Goal: Information Seeking & Learning: Learn about a topic

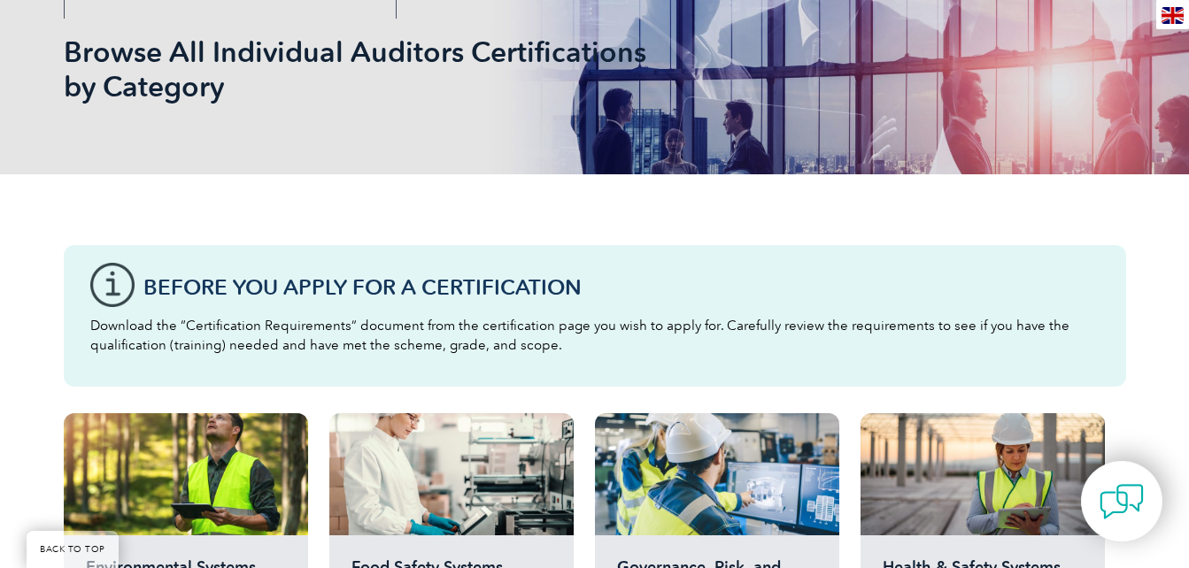
scroll to position [258, 0]
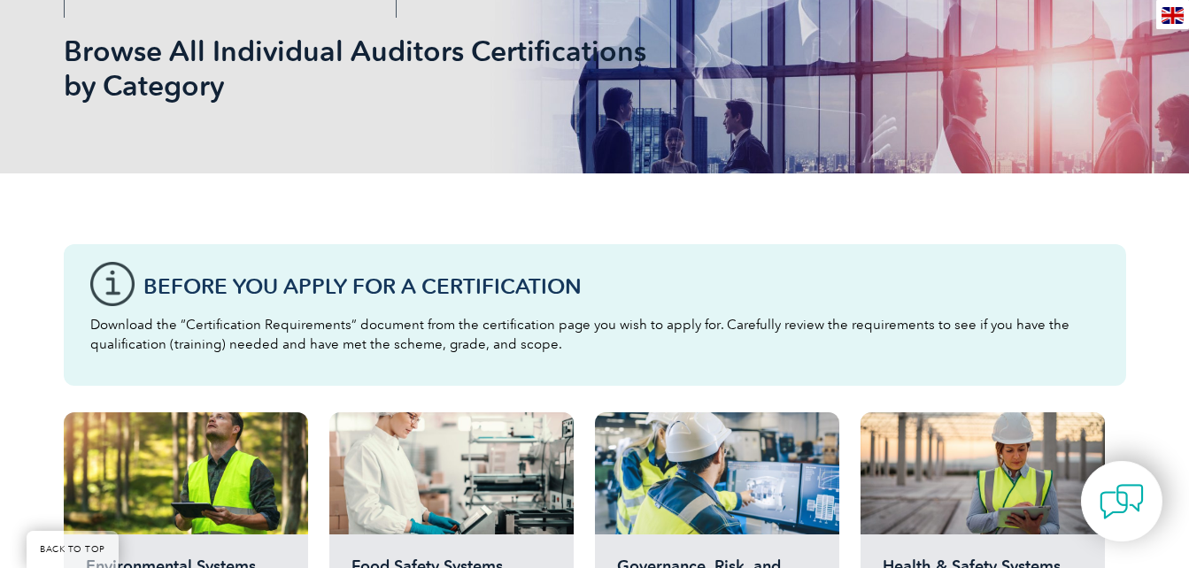
click at [415, 278] on h3 "Before You Apply For a Certification" at bounding box center [621, 286] width 956 height 22
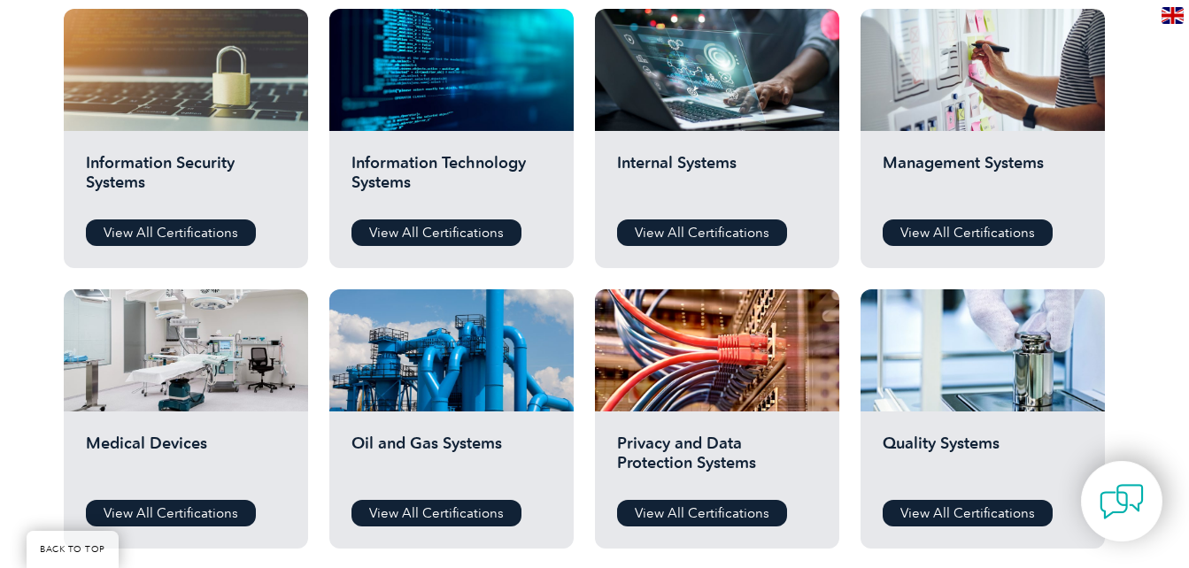
scroll to position [943, 0]
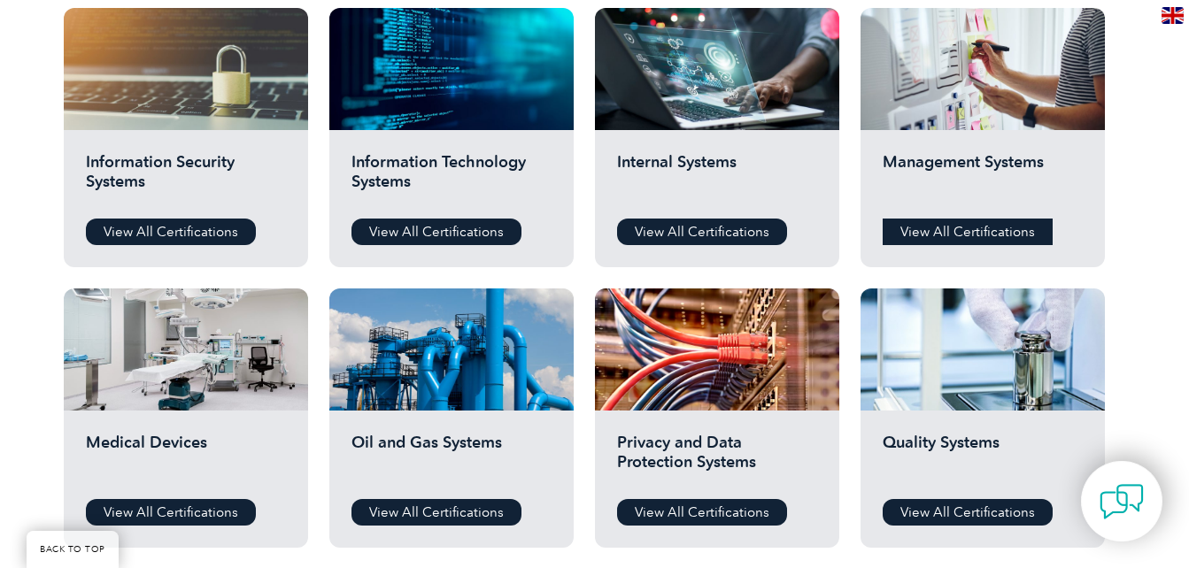
click at [972, 238] on link "View All Certifications" at bounding box center [967, 232] width 170 height 27
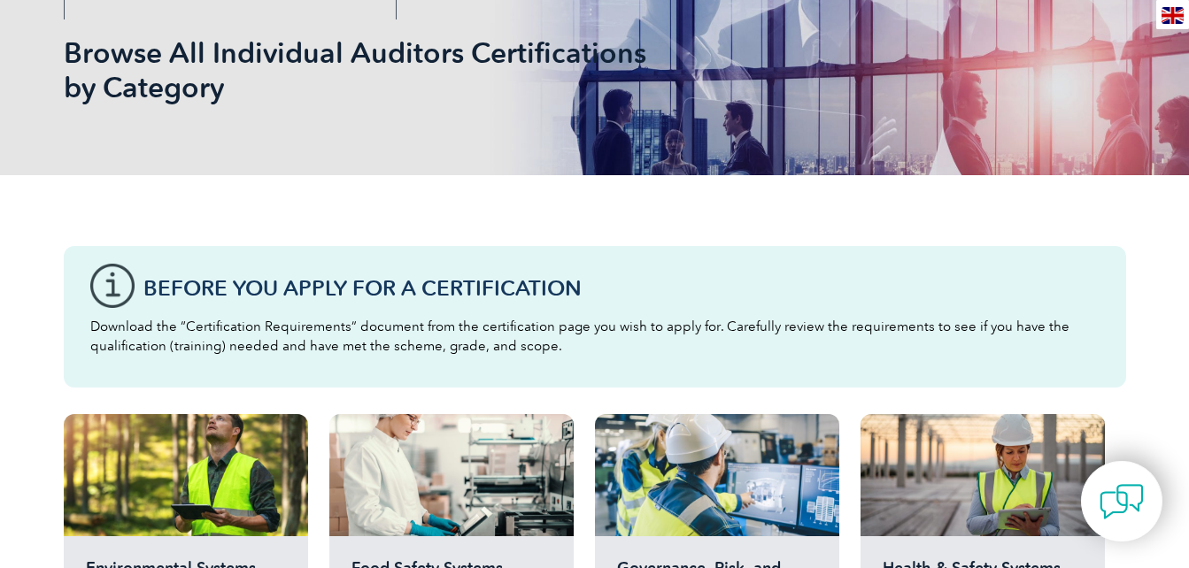
scroll to position [0, 0]
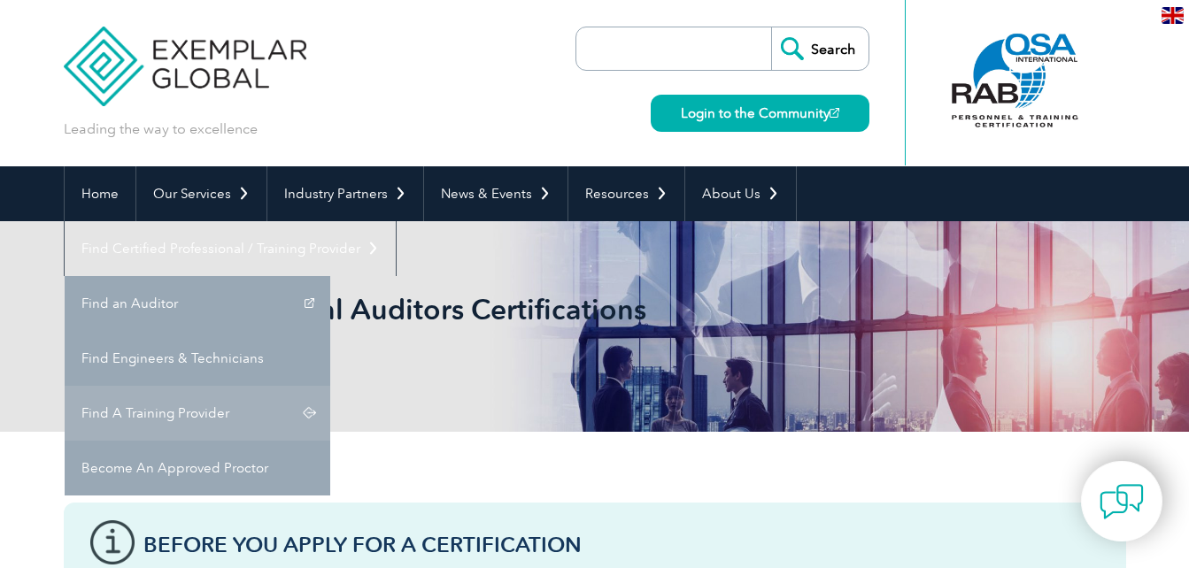
click at [330, 386] on link "Find A Training Provider" at bounding box center [197, 413] width 265 height 55
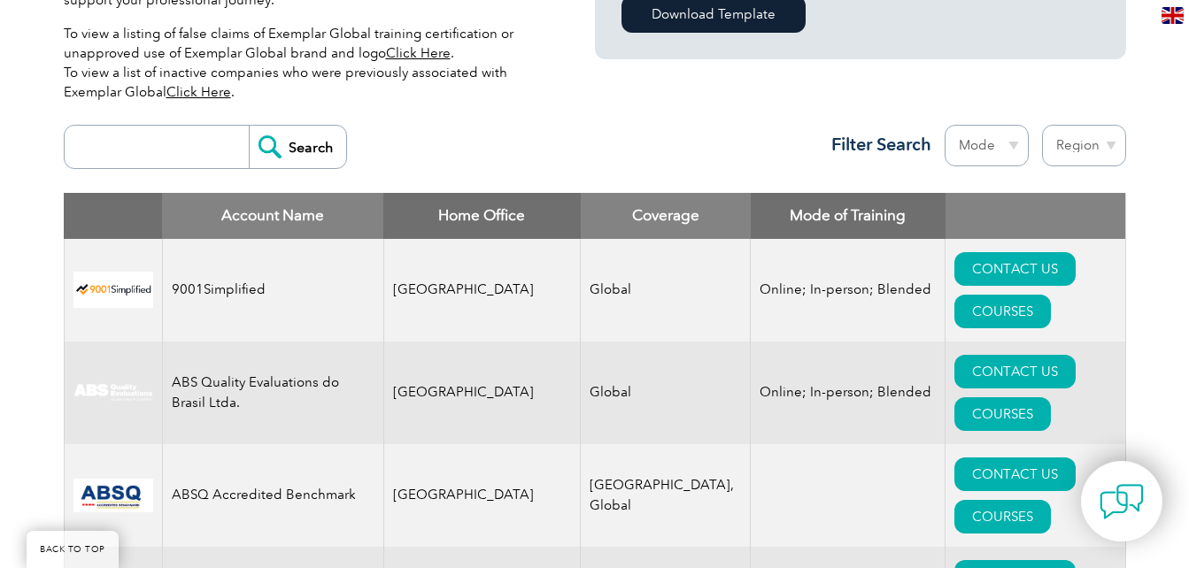
scroll to position [589, 0]
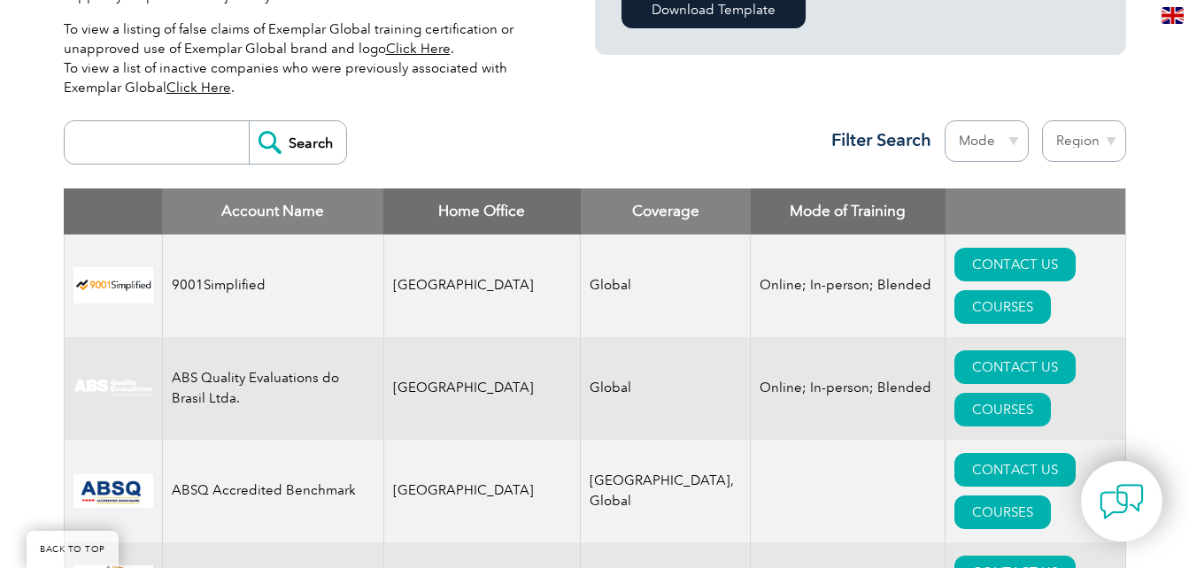
click at [1102, 140] on select "Region Australia Bahrain Bangladesh Brazil Canada Colombia Dominican Republic E…" at bounding box center [1084, 141] width 84 height 42
select select "Nigeria"
click at [1042, 120] on select "Region Australia Bahrain Bangladesh Brazil Canada Colombia Dominican Republic E…" at bounding box center [1084, 141] width 84 height 42
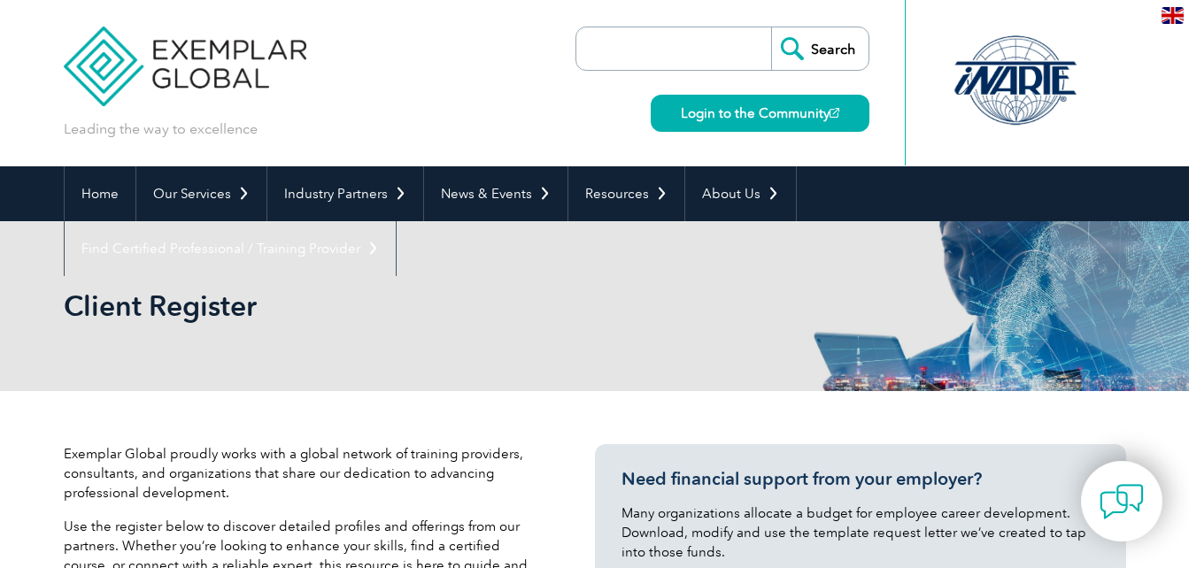
select select "[GEOGRAPHIC_DATA]"
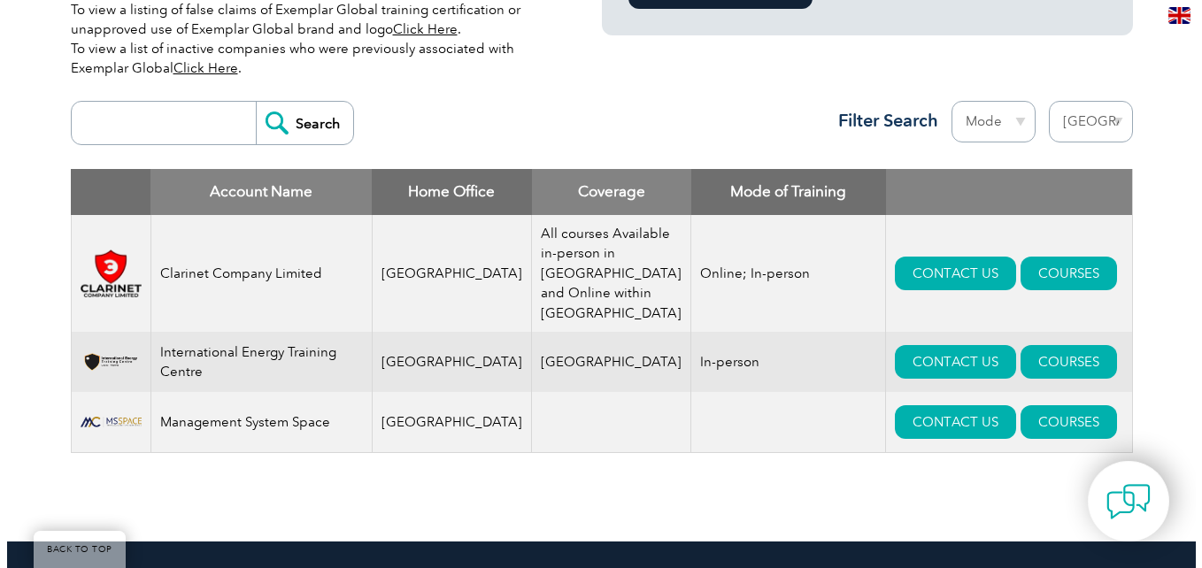
scroll to position [610, 0]
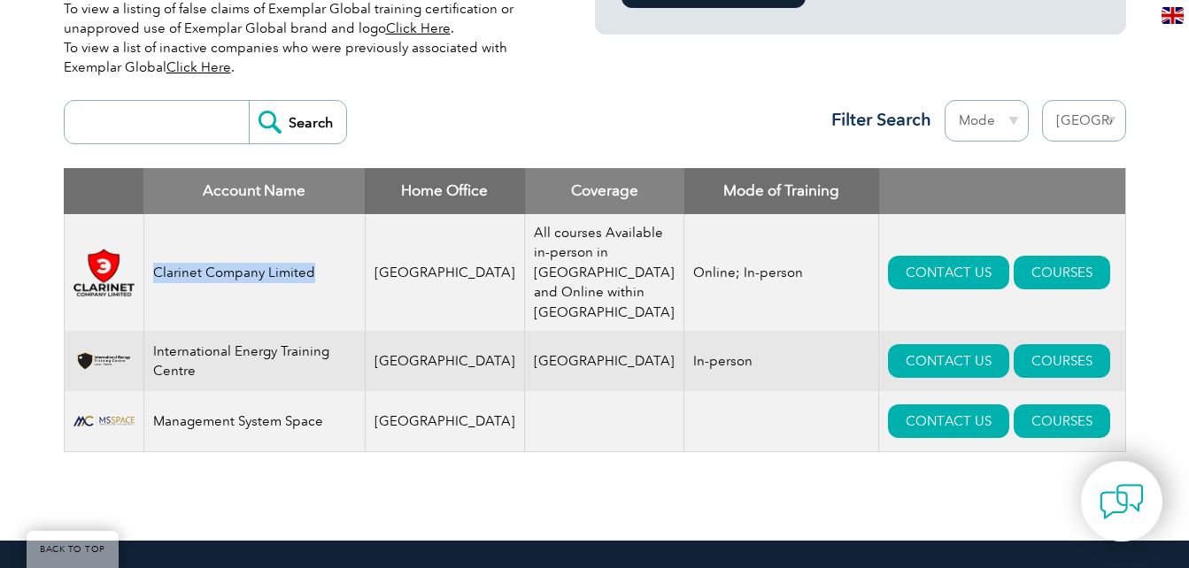
drag, startPoint x: 157, startPoint y: 270, endPoint x: 313, endPoint y: 273, distance: 156.7
click at [313, 273] on td "Clarinet Company Limited" at bounding box center [253, 273] width 221 height 118
copy td "Clarinet Company Limited"
click at [575, 179] on th "Coverage" at bounding box center [604, 191] width 159 height 46
drag, startPoint x: 160, startPoint y: 424, endPoint x: 323, endPoint y: 422, distance: 162.8
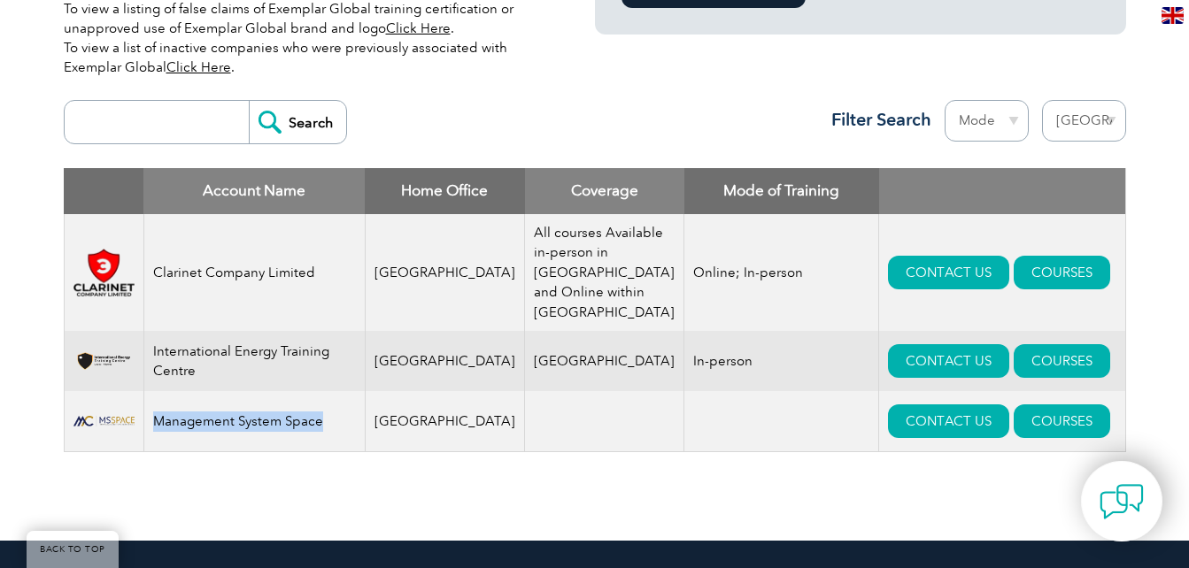
click at [323, 422] on td "Management System Space" at bounding box center [253, 421] width 221 height 61
copy td "Management System Space"
click at [562, 368] on td "Nigeria" at bounding box center [604, 361] width 159 height 60
click at [1013, 358] on link "COURSES" at bounding box center [1061, 361] width 96 height 34
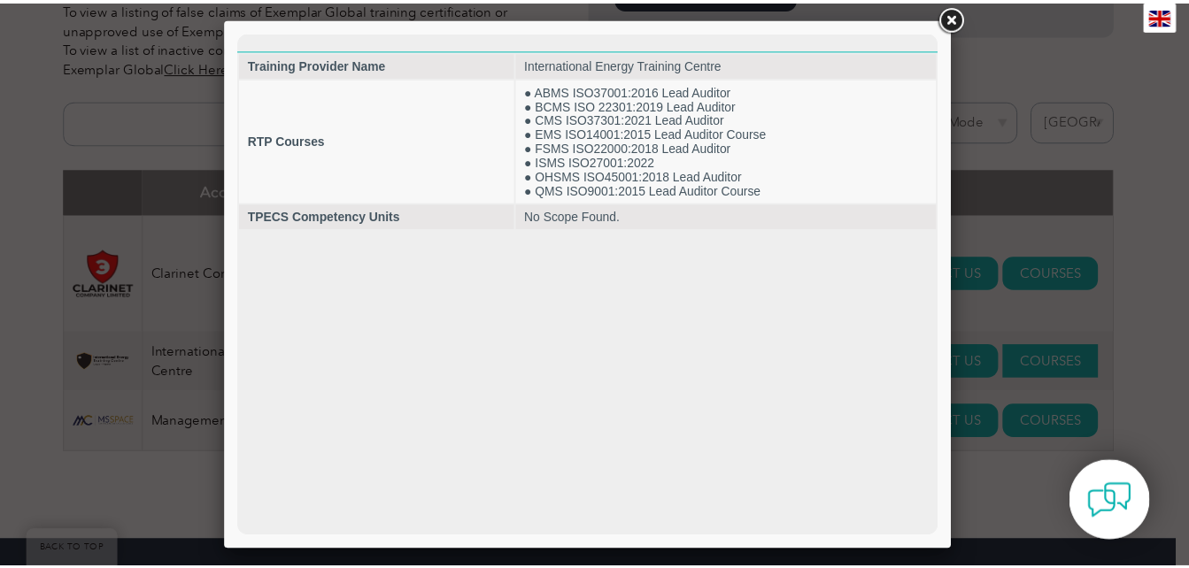
scroll to position [0, 0]
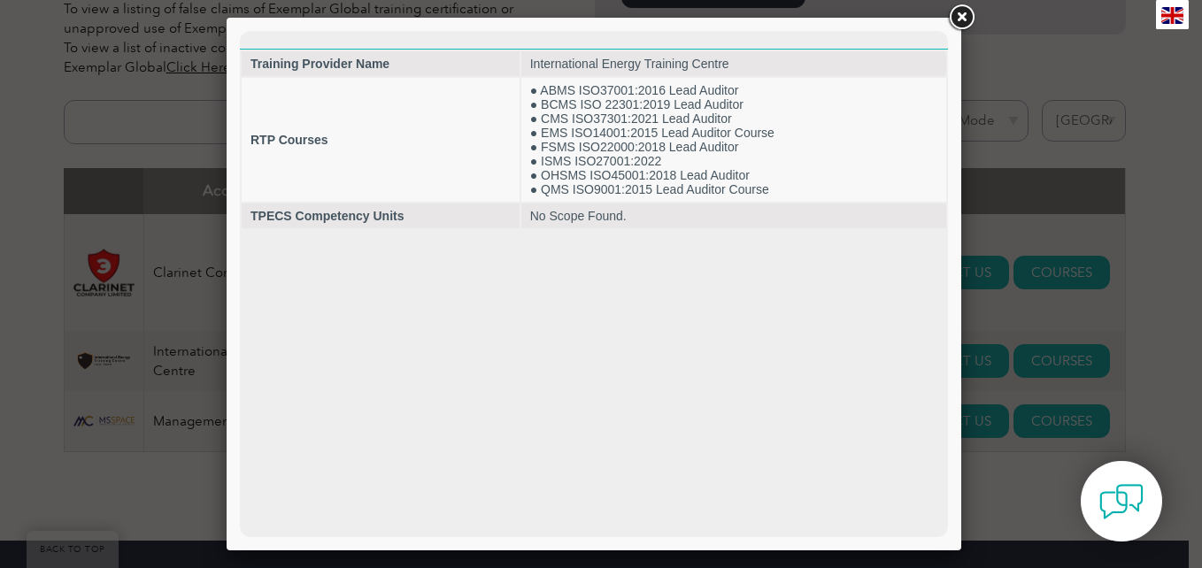
click at [954, 19] on link at bounding box center [961, 18] width 32 height 32
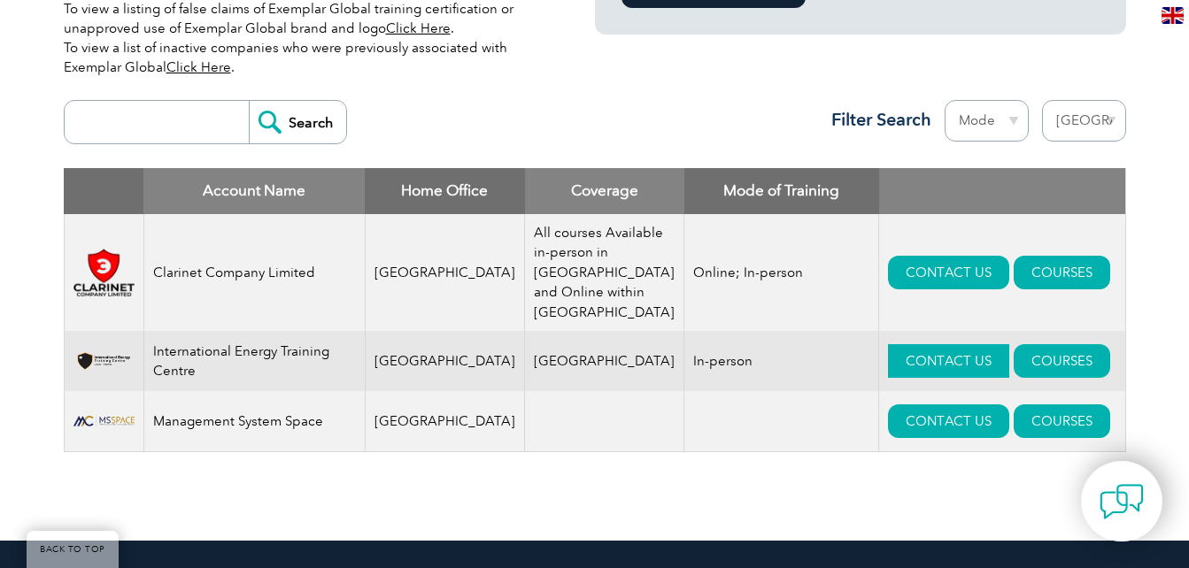
click at [890, 365] on link "CONTACT US" at bounding box center [948, 361] width 121 height 34
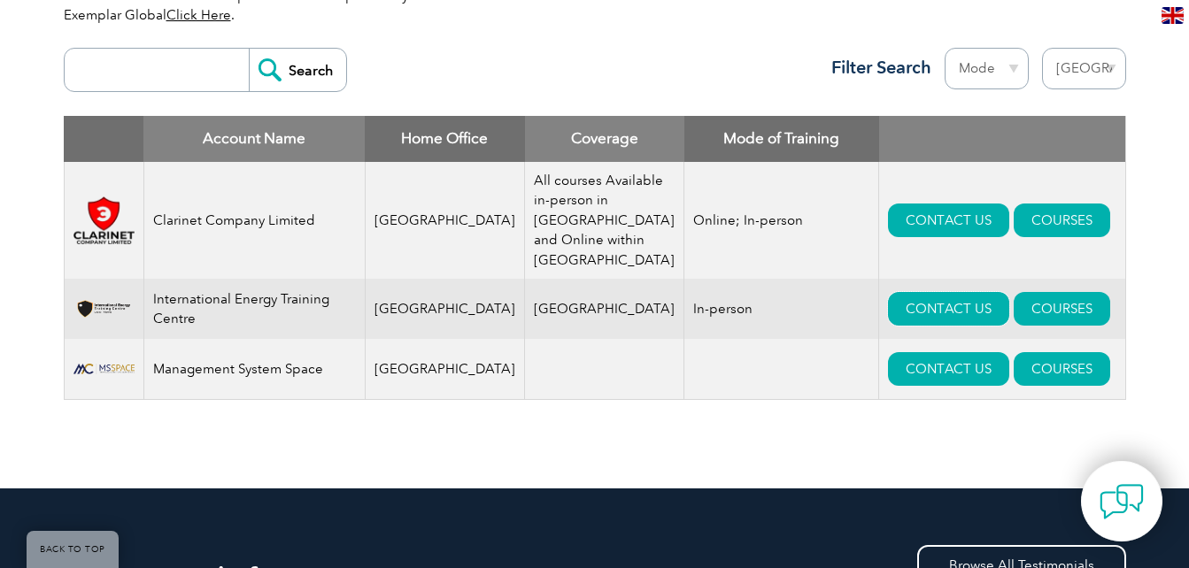
scroll to position [663, 0]
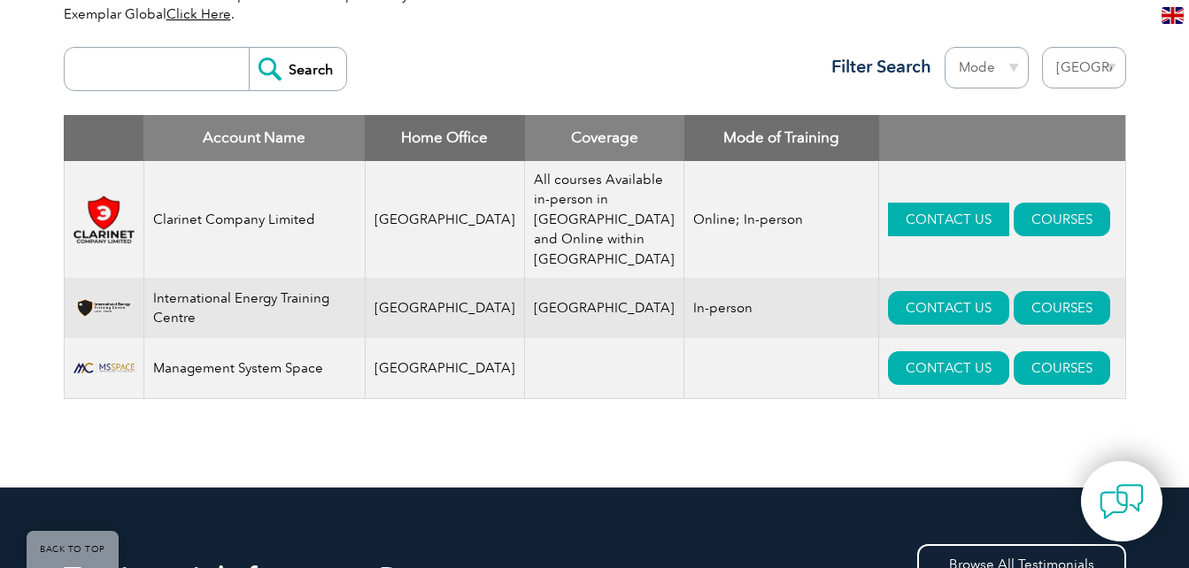
click at [912, 217] on link "CONTACT US" at bounding box center [948, 220] width 121 height 34
click at [888, 368] on link "CONTACT US" at bounding box center [948, 368] width 121 height 34
click at [888, 310] on link "CONTACT US" at bounding box center [948, 308] width 121 height 34
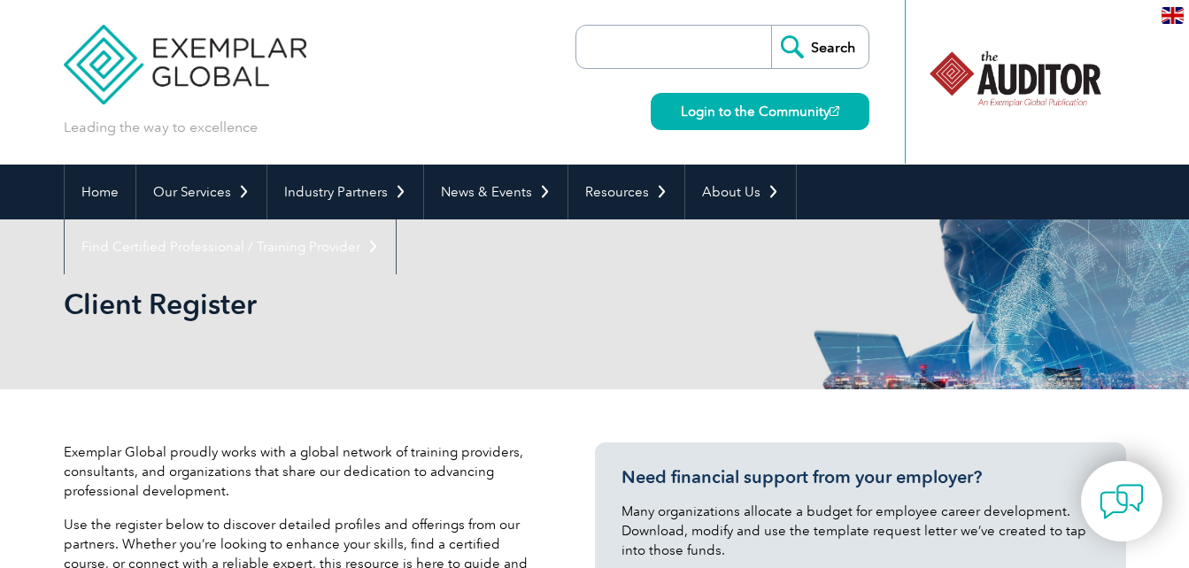
scroll to position [0, 0]
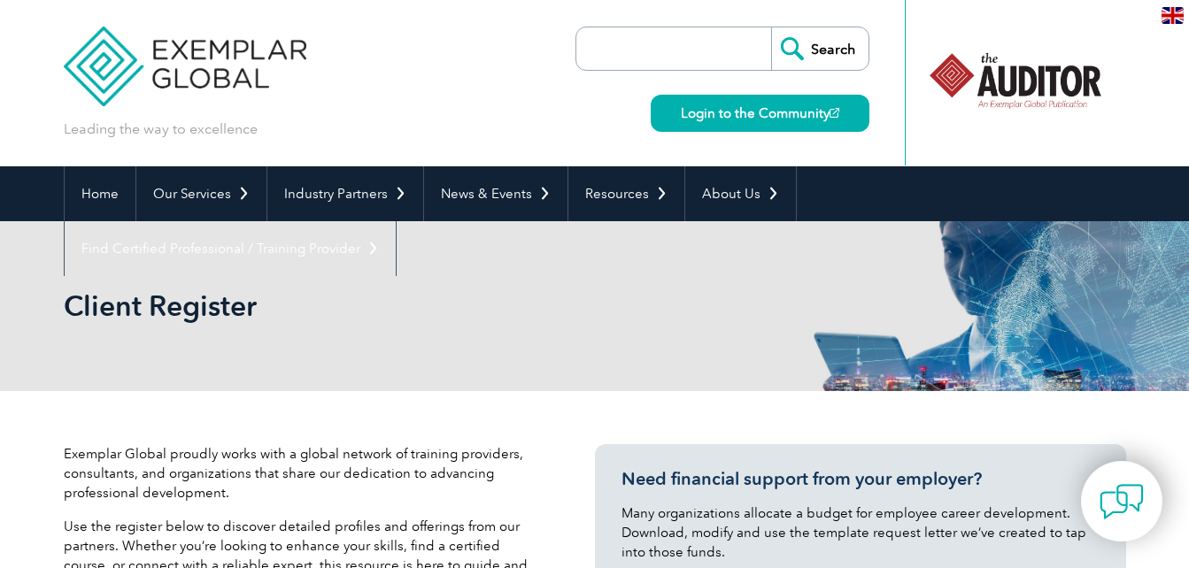
click at [1174, 13] on img at bounding box center [1172, 15] width 22 height 17
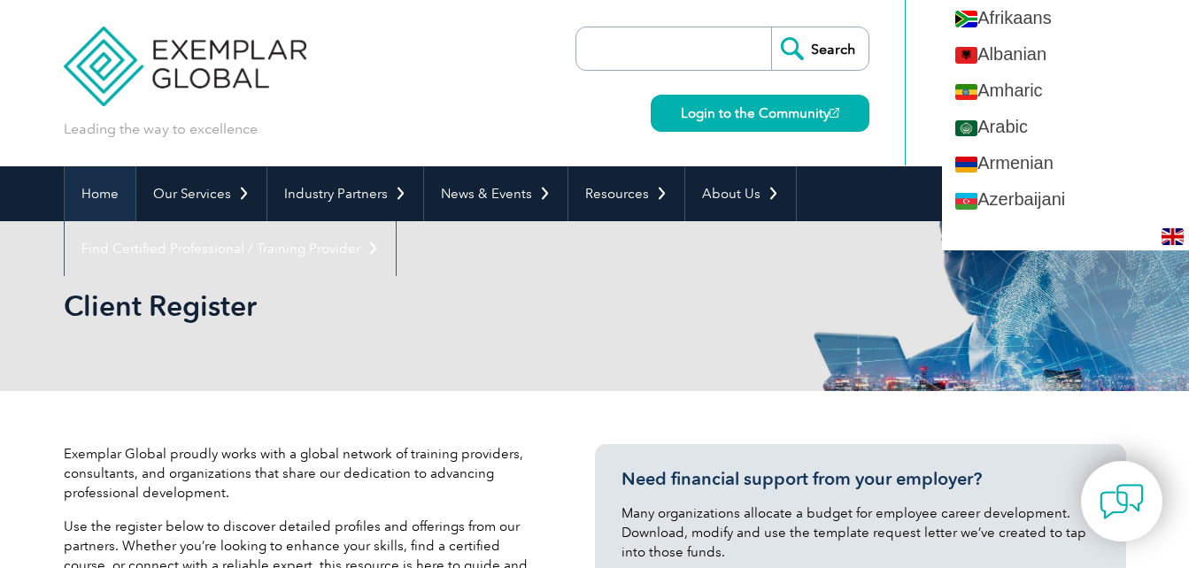
click at [94, 194] on link "Home" at bounding box center [100, 193] width 71 height 55
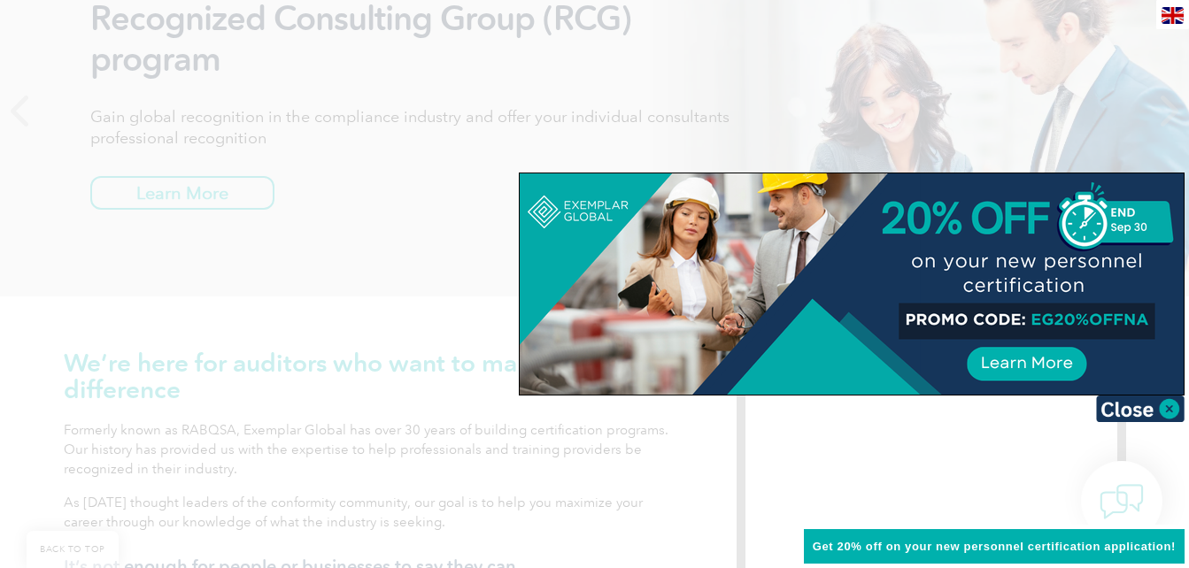
scroll to position [291, 0]
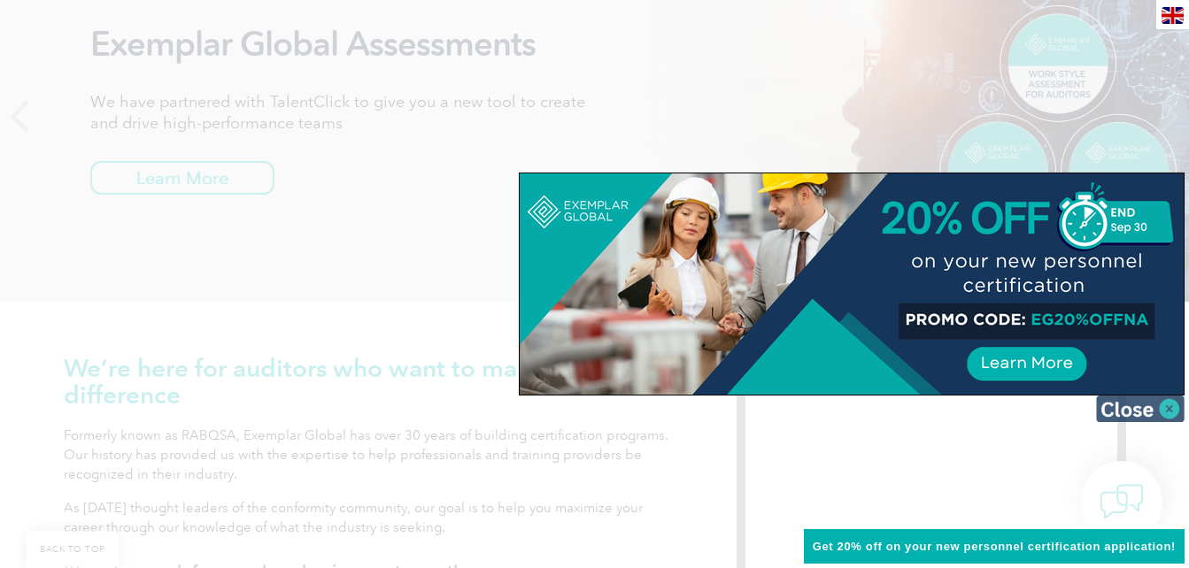
click at [1165, 415] on img at bounding box center [1140, 409] width 88 height 27
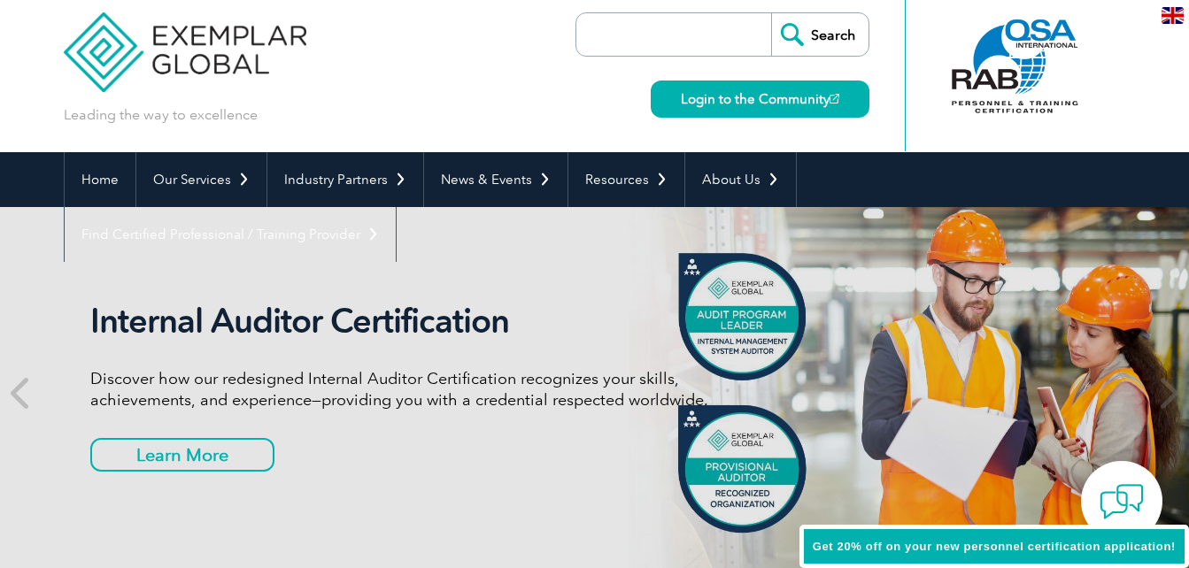
scroll to position [0, 0]
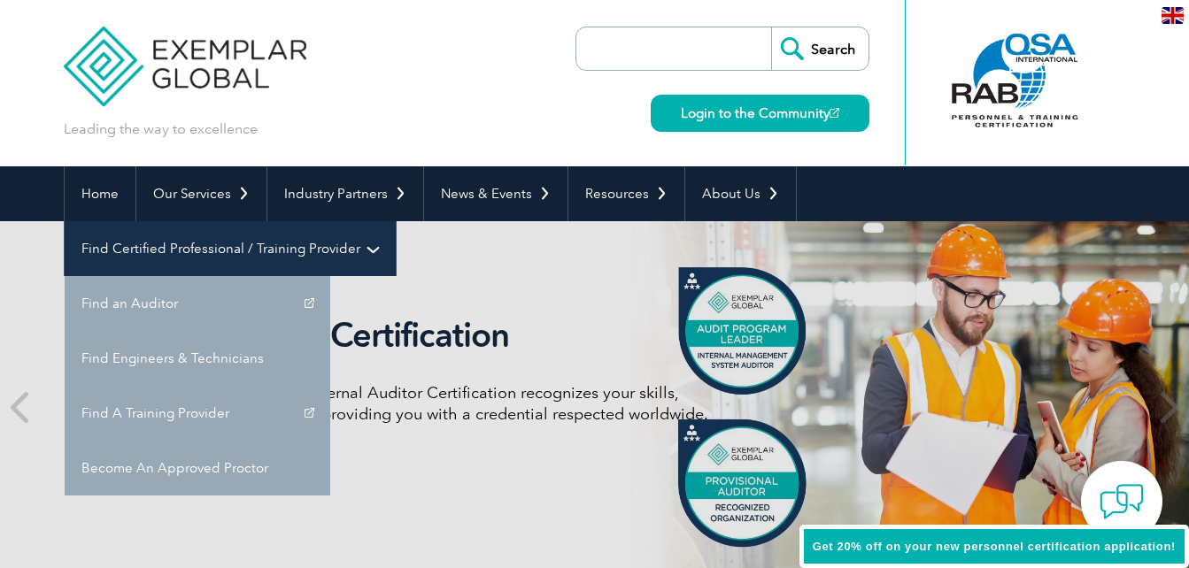
click at [396, 221] on link "Find Certified Professional / Training Provider" at bounding box center [230, 248] width 331 height 55
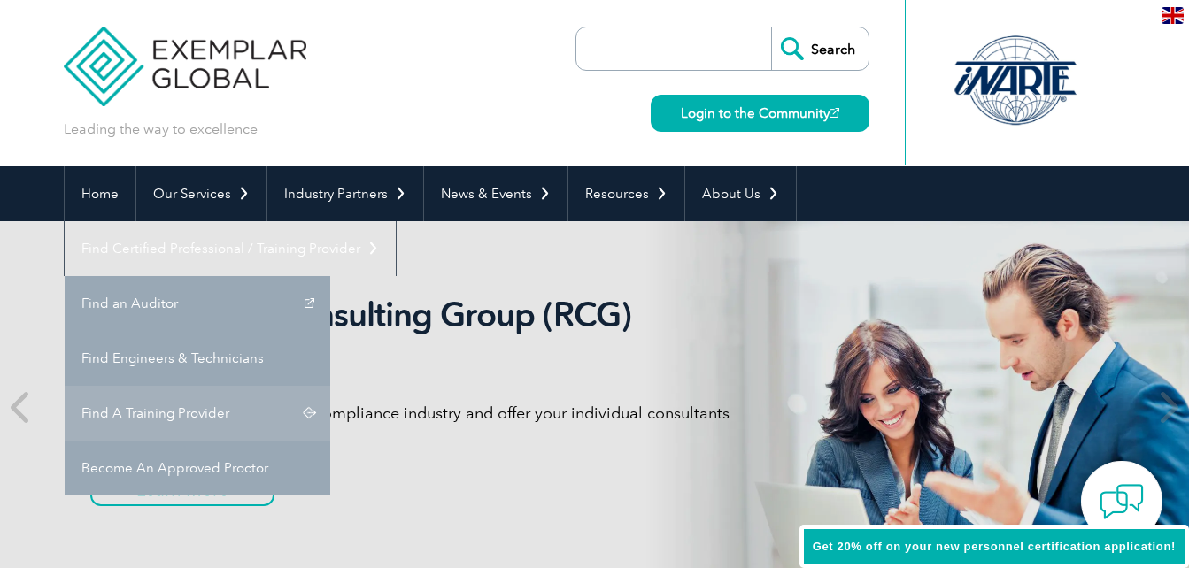
click at [330, 386] on link "Find A Training Provider" at bounding box center [197, 413] width 265 height 55
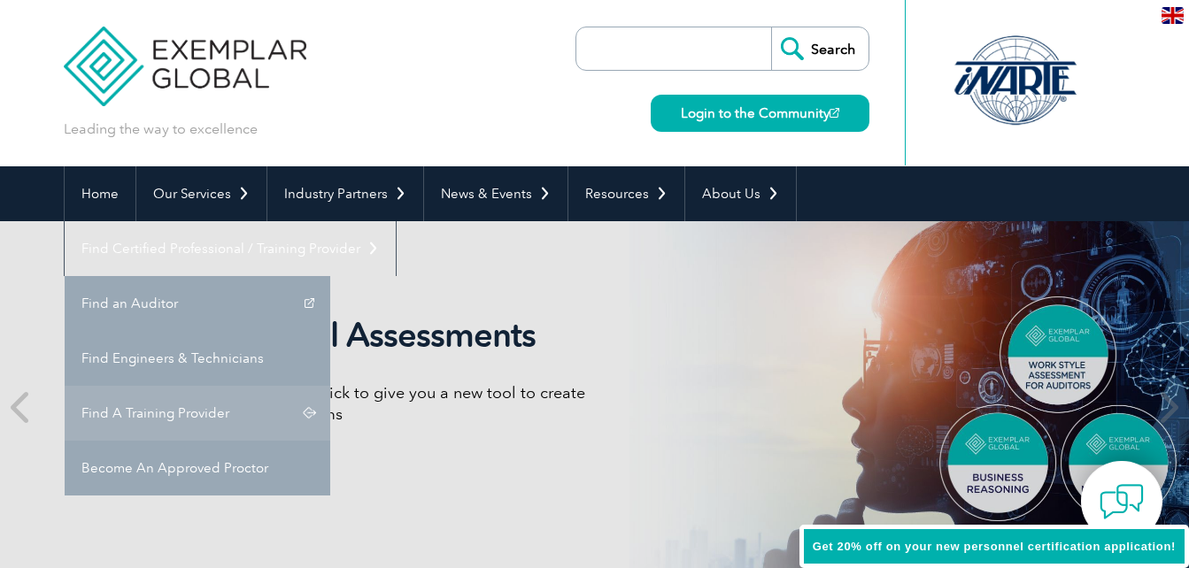
click at [330, 386] on link "Find A Training Provider" at bounding box center [197, 413] width 265 height 55
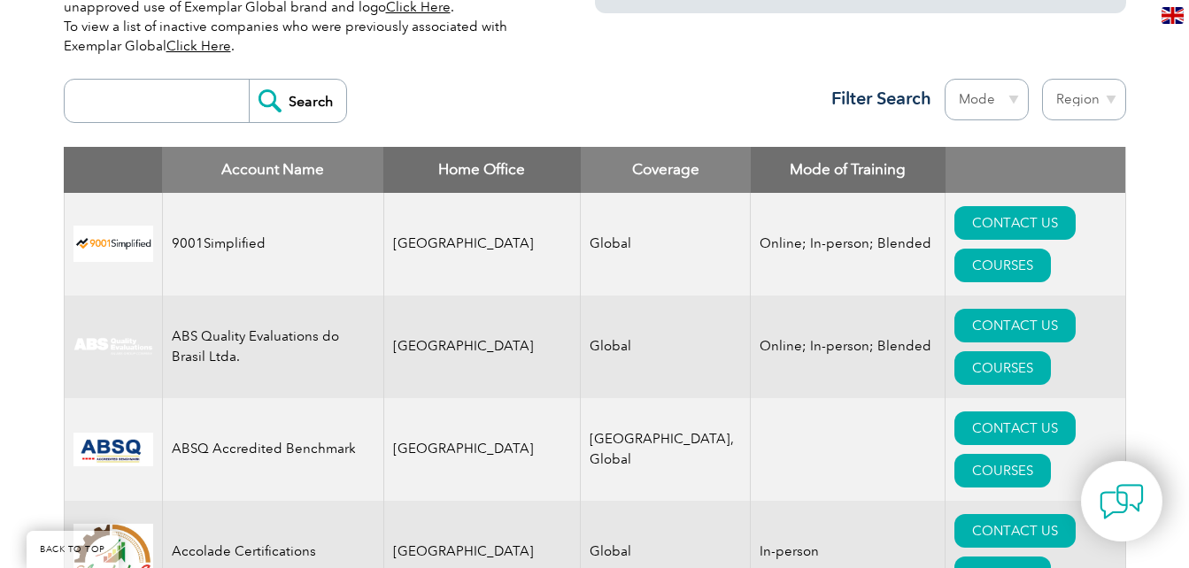
scroll to position [632, 0]
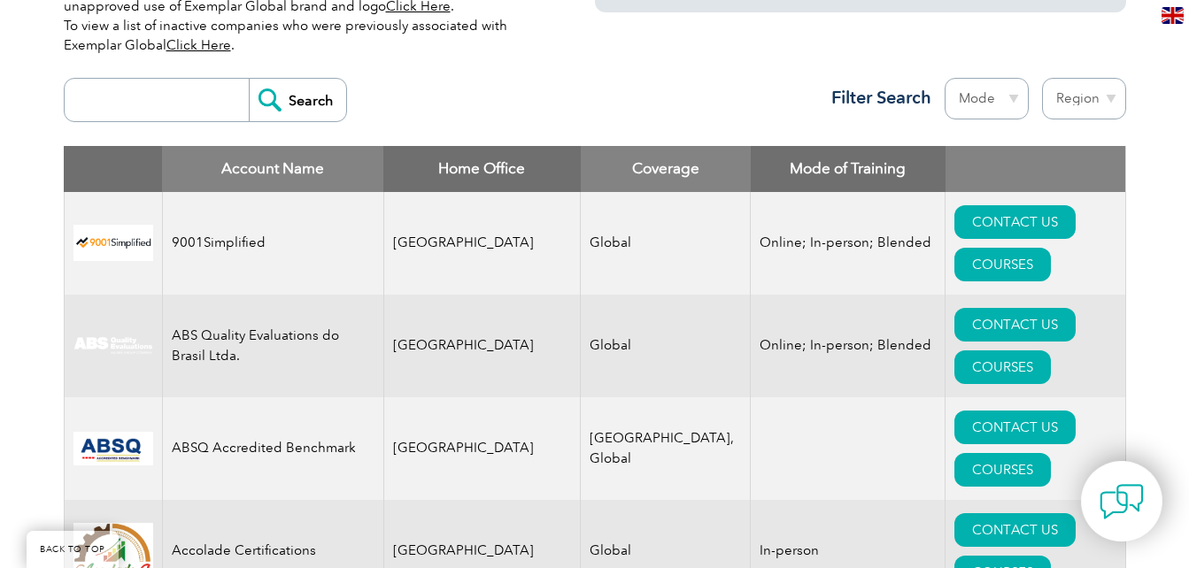
click at [1111, 98] on select "Region Australia Bahrain Bangladesh Brazil Canada Colombia Dominican Republic E…" at bounding box center [1084, 99] width 84 height 42
select select "[GEOGRAPHIC_DATA]"
click at [1042, 78] on select "Region Australia Bahrain Bangladesh Brazil Canada Colombia Dominican Republic E…" at bounding box center [1084, 99] width 84 height 42
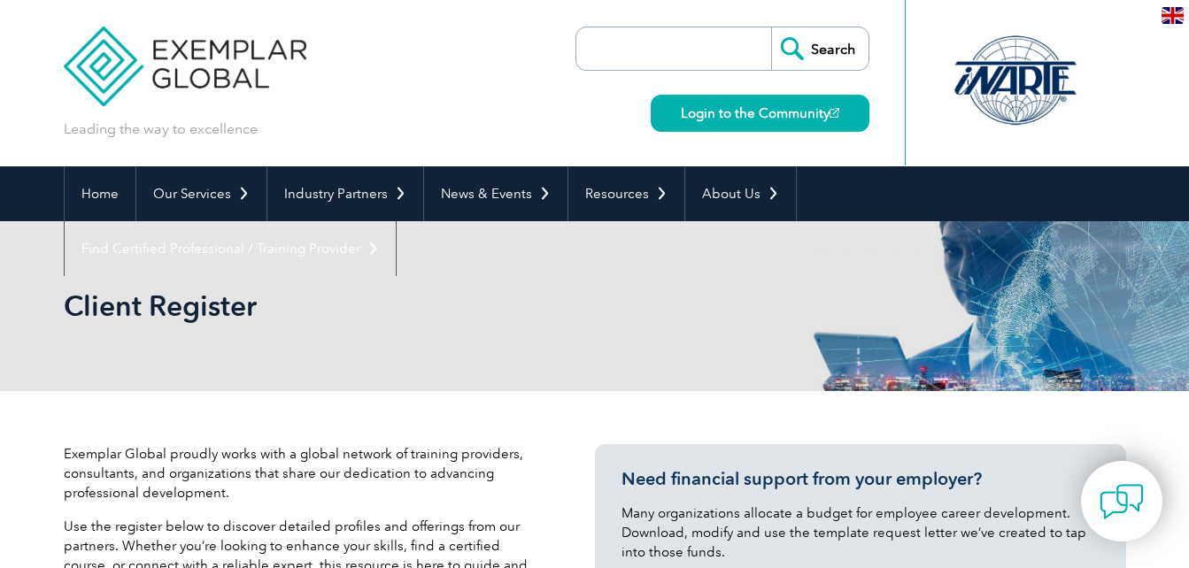
select select "[GEOGRAPHIC_DATA]"
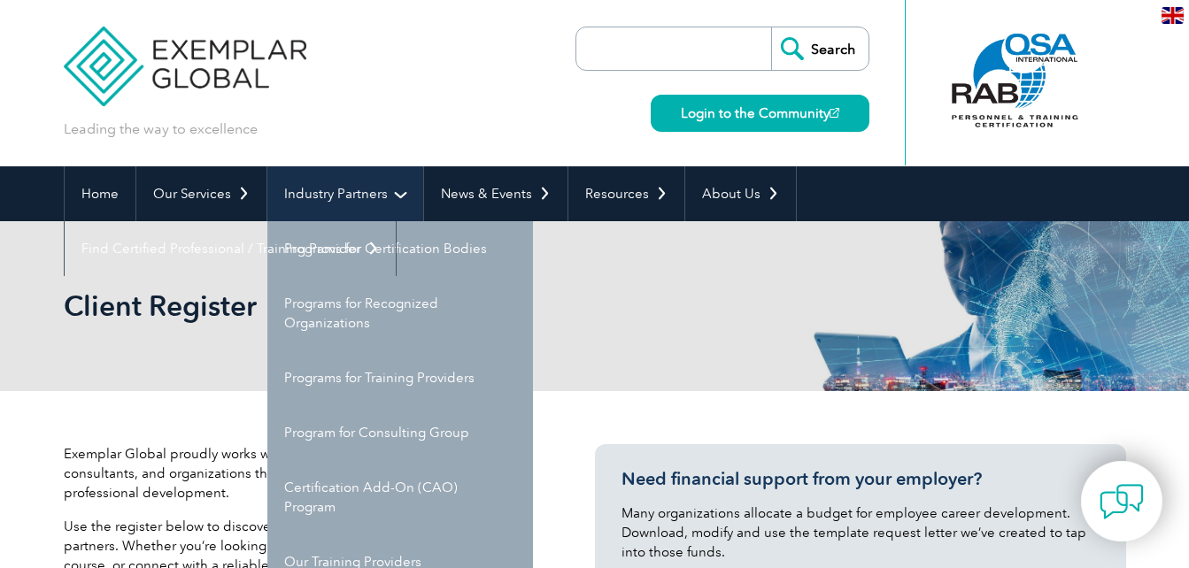
click at [343, 189] on link "Industry Partners" at bounding box center [345, 193] width 156 height 55
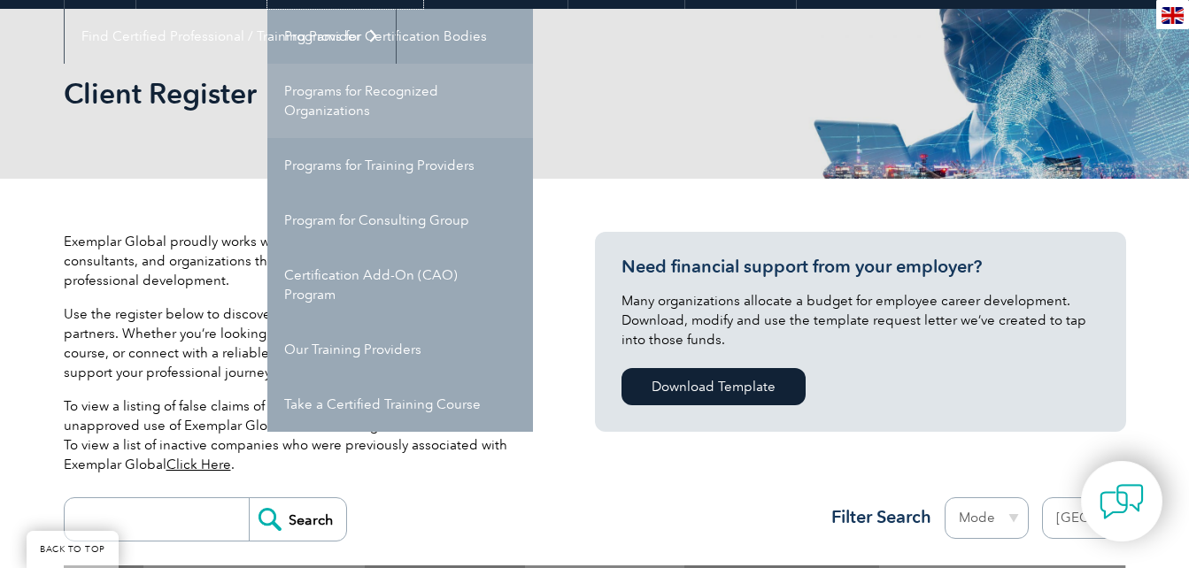
scroll to position [213, 0]
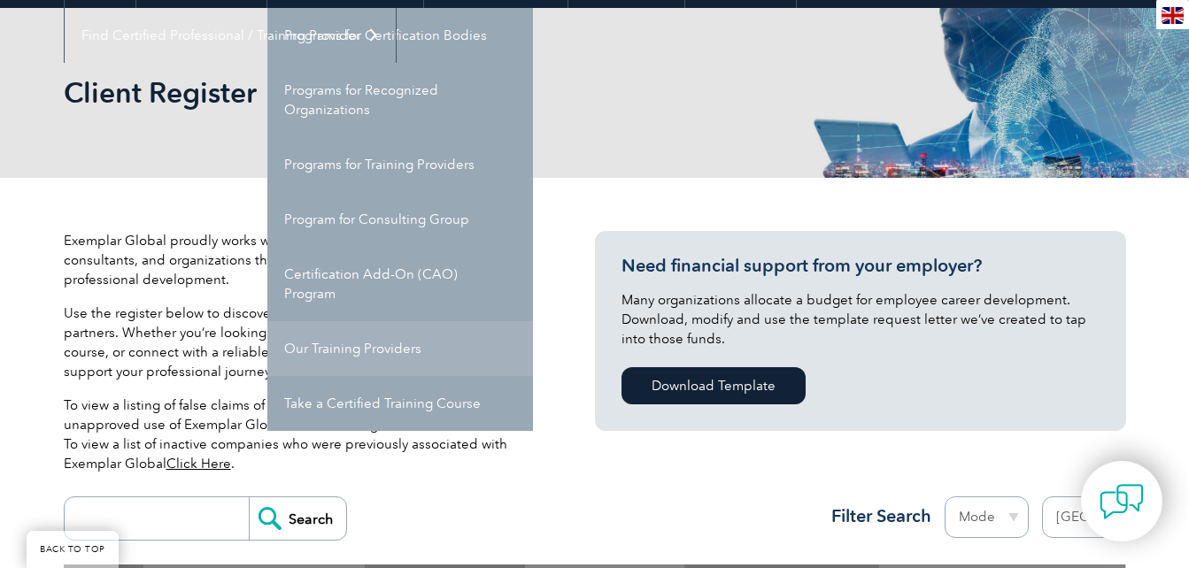
click at [356, 342] on link "Our Training Providers" at bounding box center [399, 348] width 265 height 55
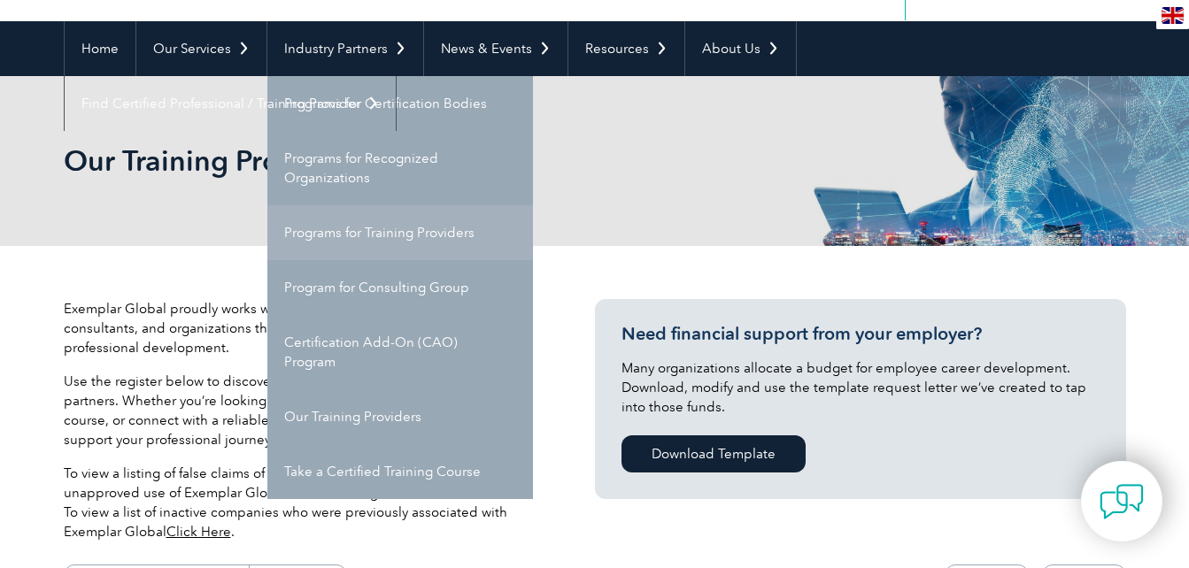
scroll to position [144, 0]
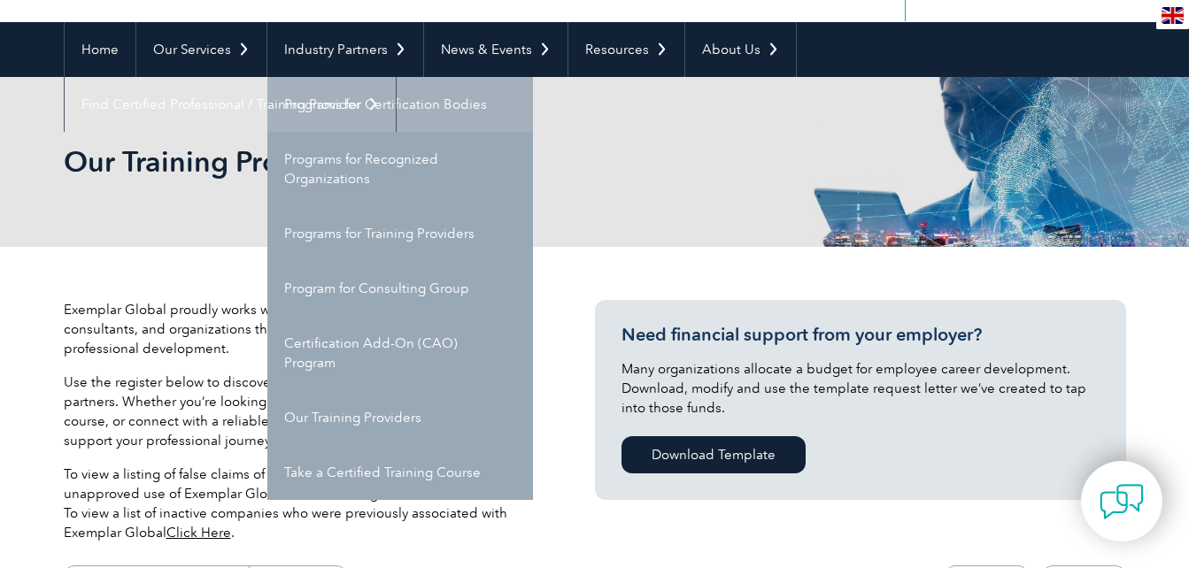
click at [333, 112] on link "Programs for Certification Bodies" at bounding box center [399, 104] width 265 height 55
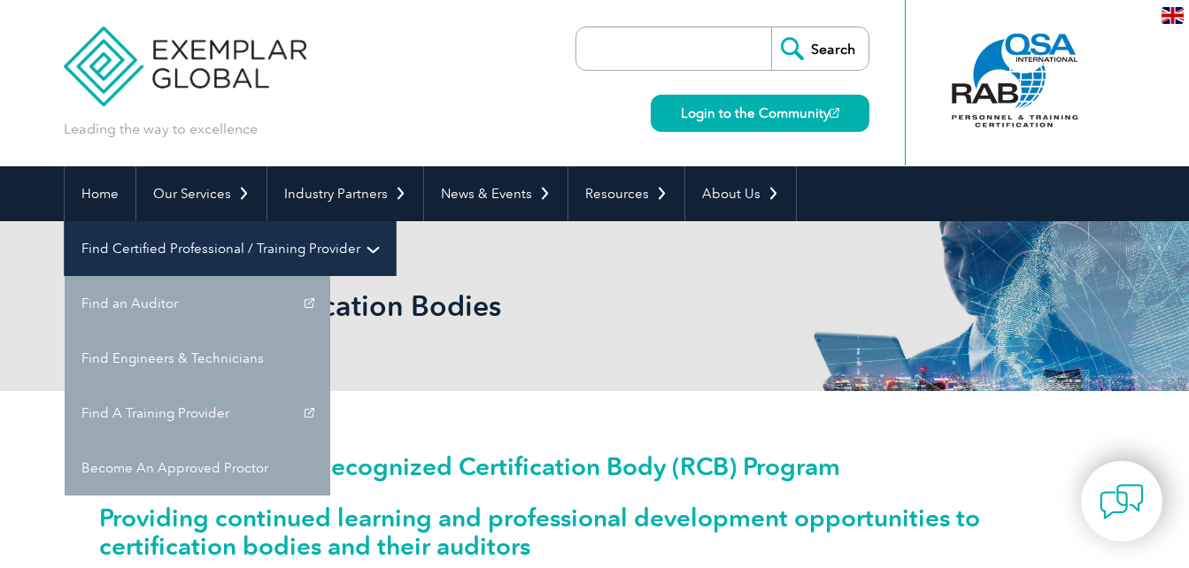
click at [396, 221] on link "Find Certified Professional / Training Provider" at bounding box center [230, 248] width 331 height 55
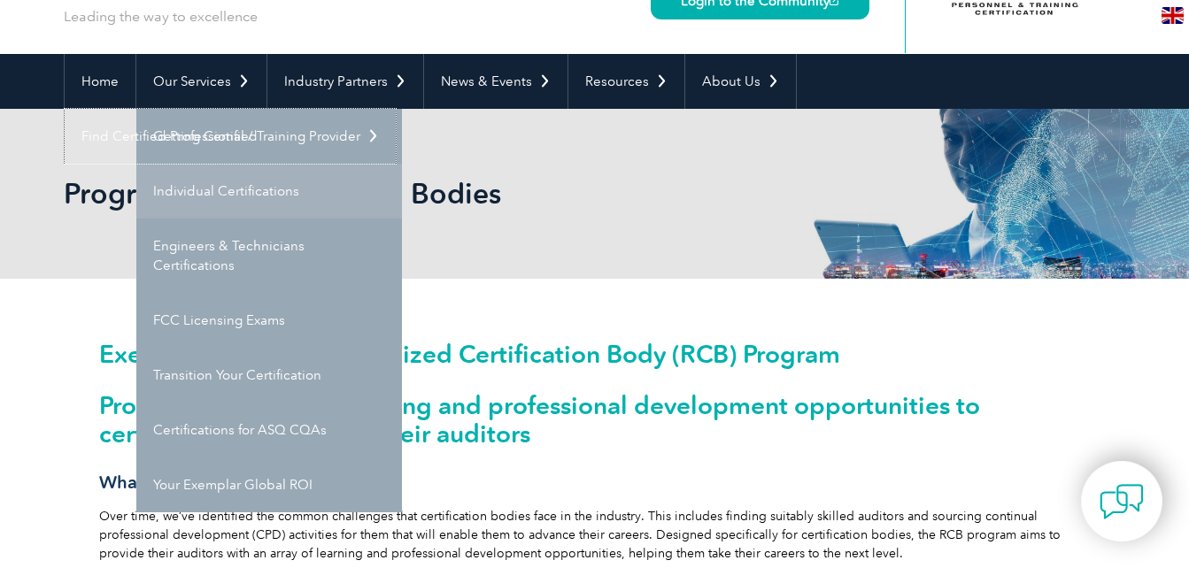
scroll to position [104, 0]
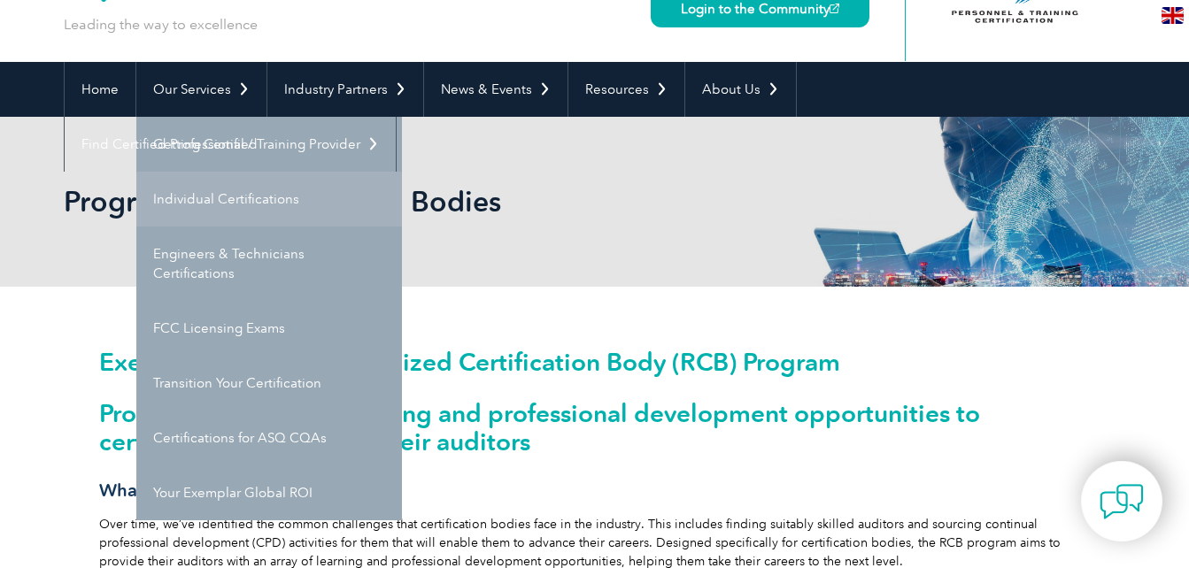
click at [240, 204] on link "Individual Certifications" at bounding box center [268, 199] width 265 height 55
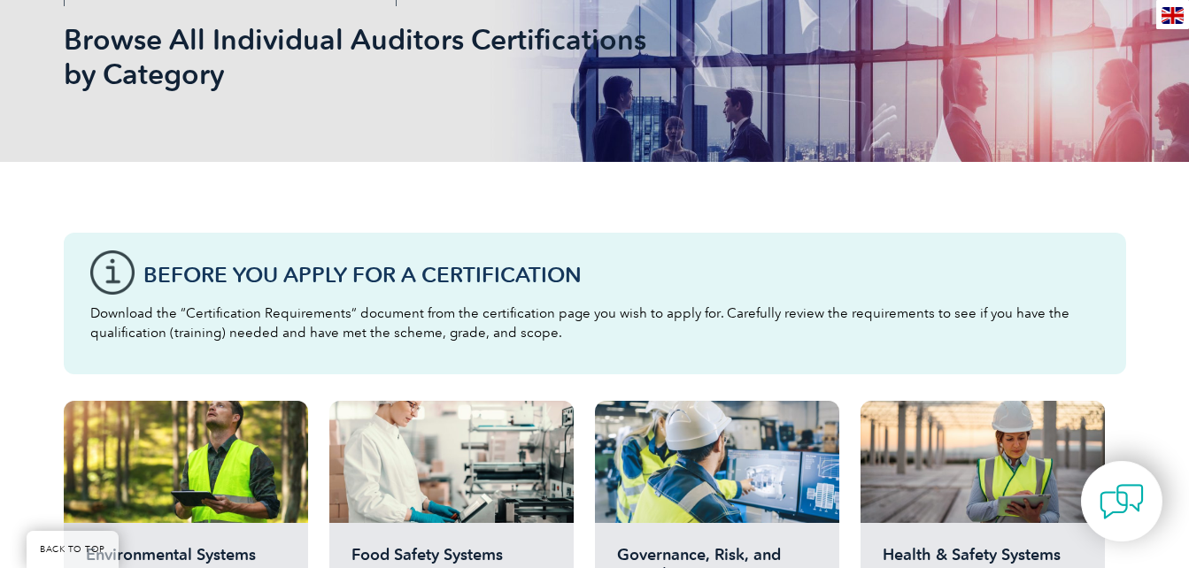
scroll to position [273, 0]
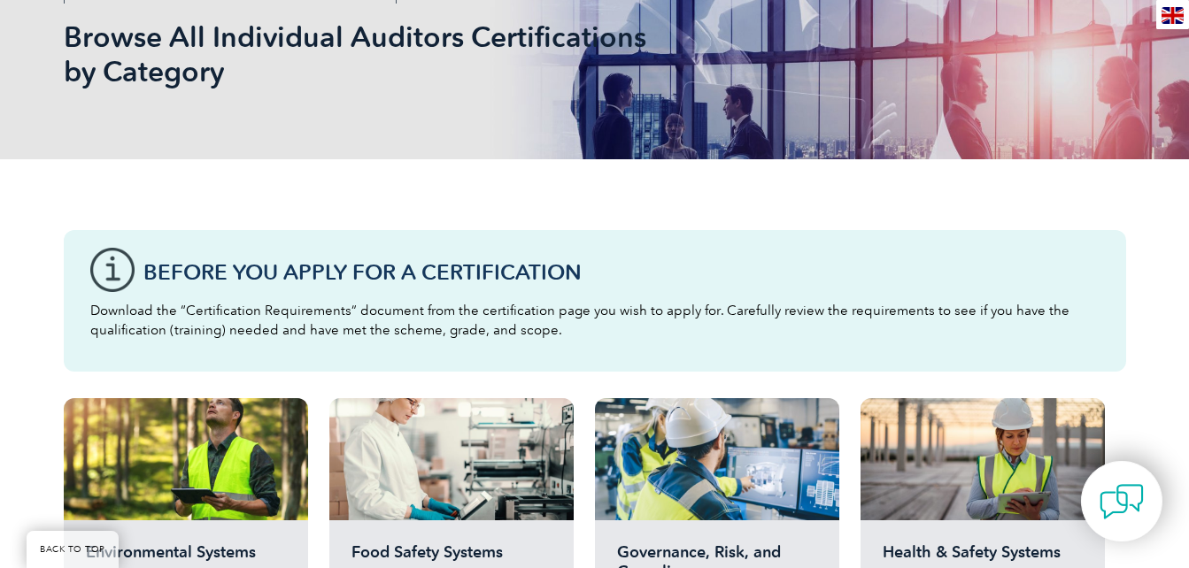
click at [98, 272] on div "Before You Apply For a Certification Download the “Certification Requirements” …" at bounding box center [595, 301] width 1062 height 142
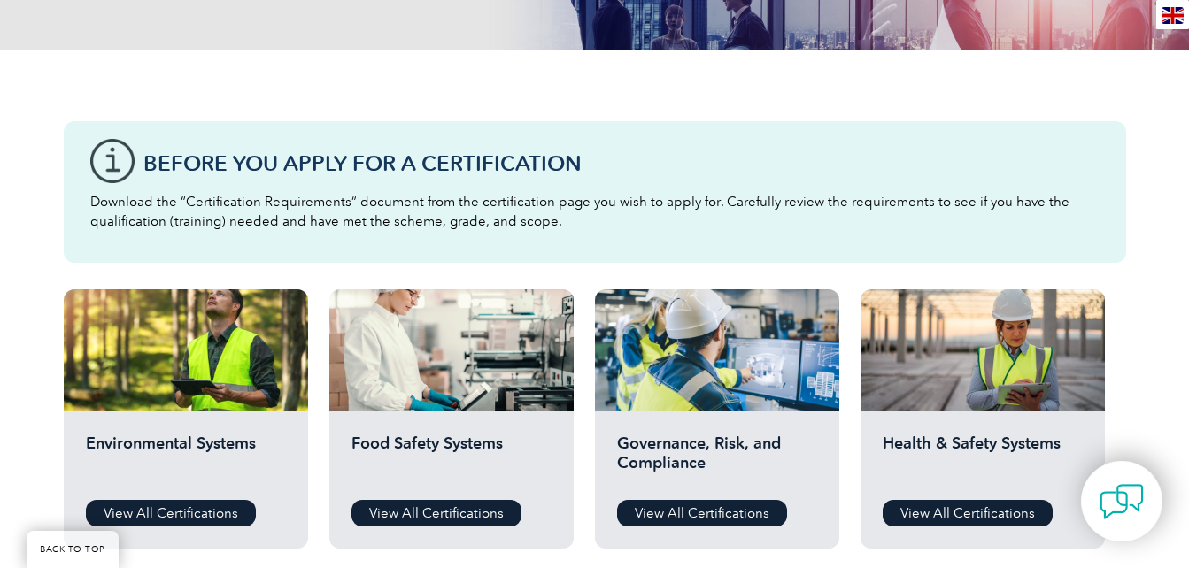
scroll to position [399, 0]
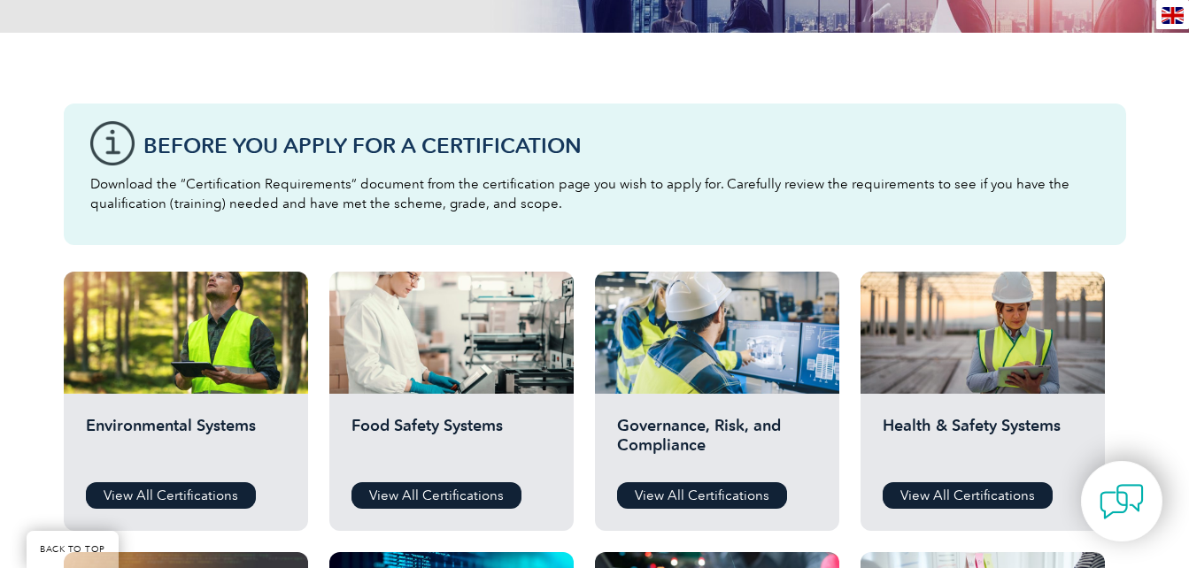
click at [269, 195] on p "Download the “Certification Requirements” document from the certification page …" at bounding box center [594, 193] width 1009 height 39
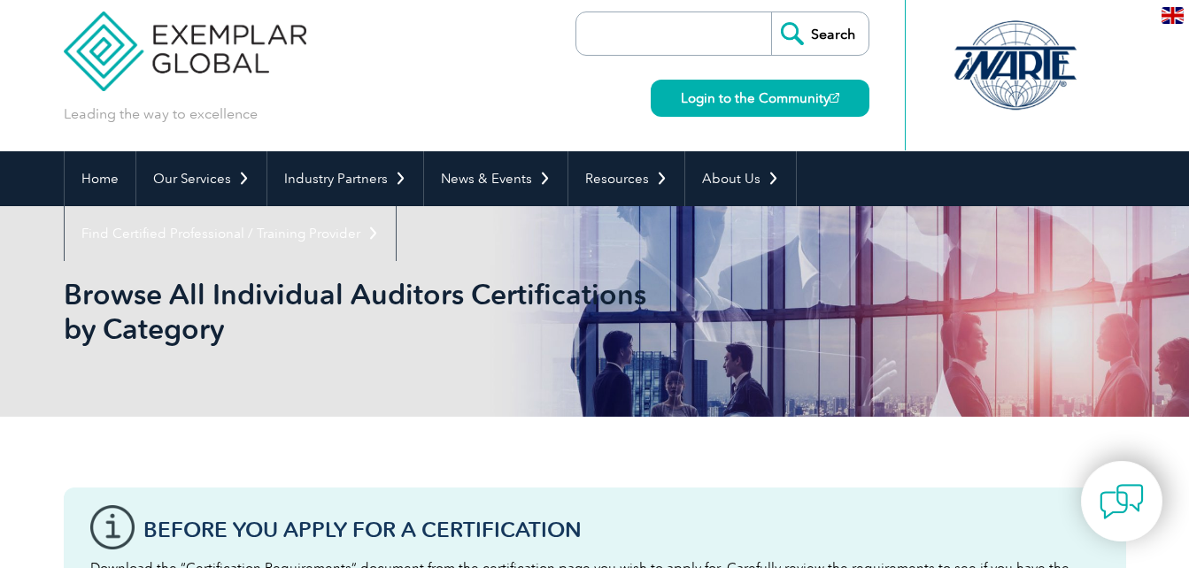
scroll to position [0, 0]
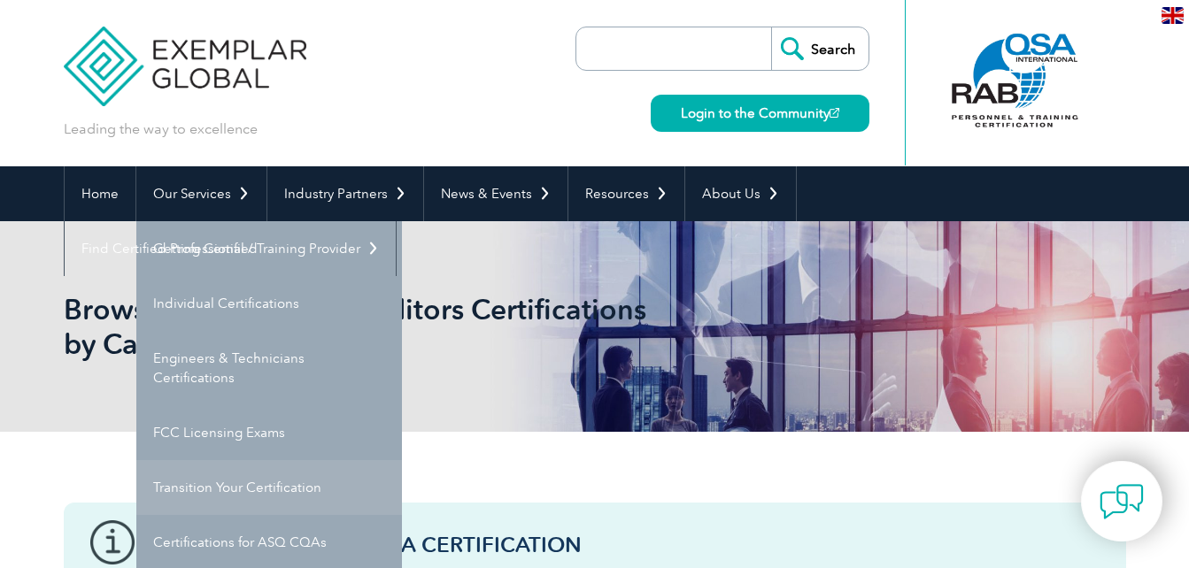
click at [235, 480] on link "Transition Your Certification" at bounding box center [268, 487] width 265 height 55
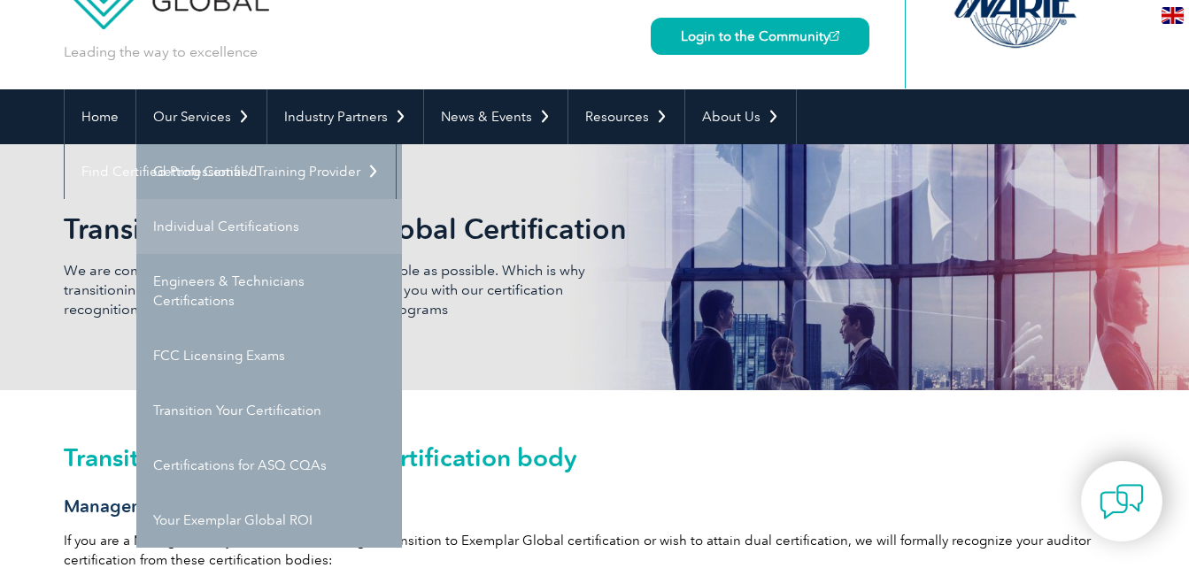
scroll to position [71, 0]
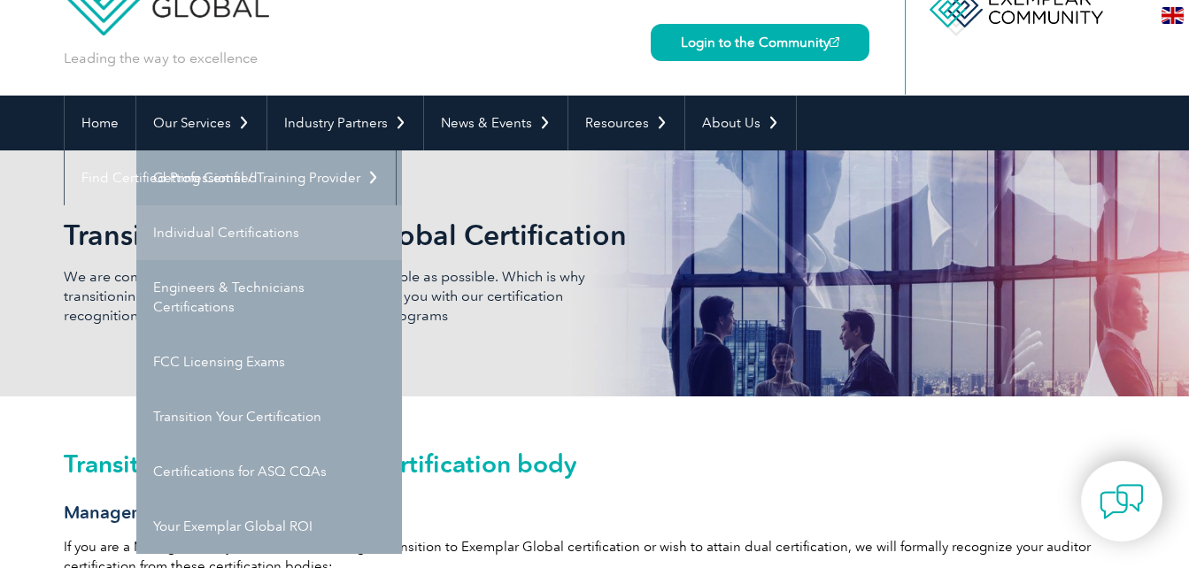
click at [262, 231] on link "Individual Certifications" at bounding box center [268, 232] width 265 height 55
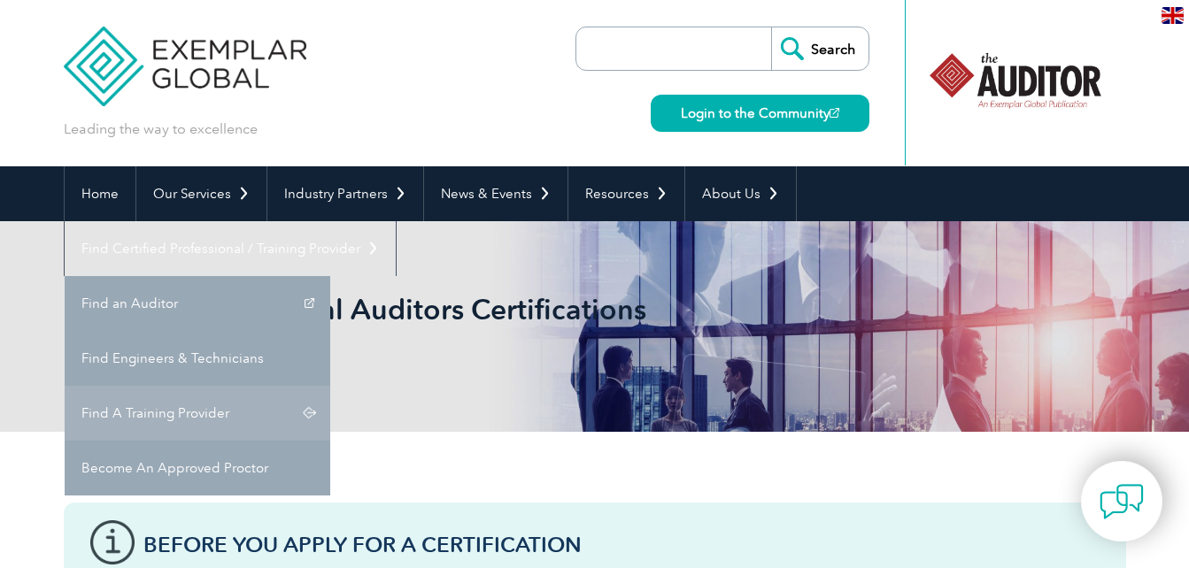
click at [330, 386] on link "Find A Training Provider" at bounding box center [197, 413] width 265 height 55
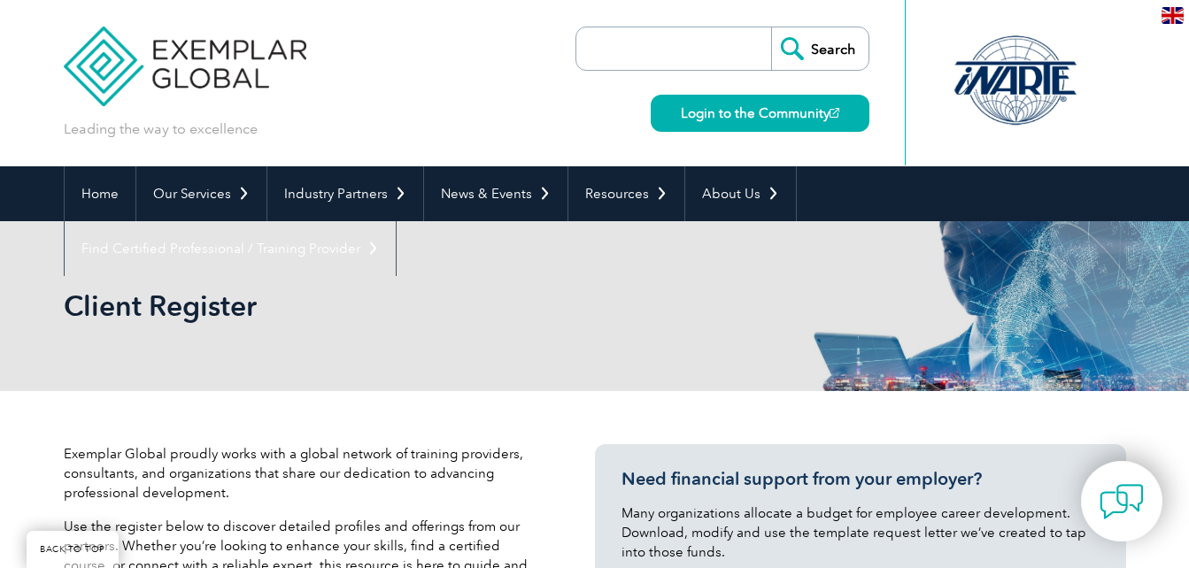
scroll to position [484, 0]
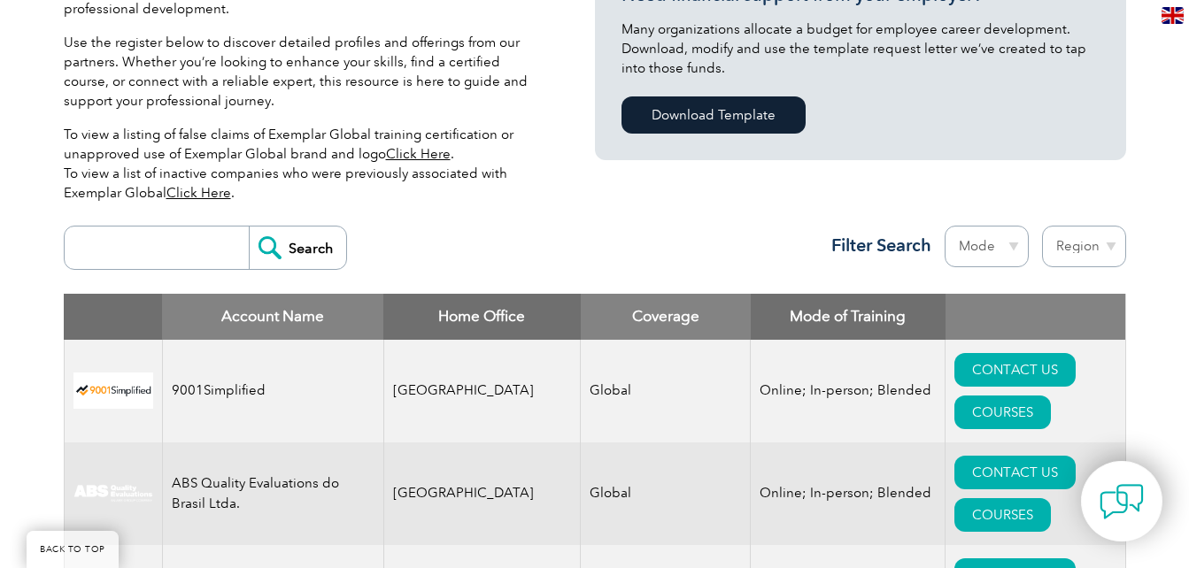
click at [1093, 226] on select "Region [GEOGRAPHIC_DATA] [GEOGRAPHIC_DATA] [GEOGRAPHIC_DATA] [GEOGRAPHIC_DATA] …" at bounding box center [1084, 247] width 84 height 42
select select "[GEOGRAPHIC_DATA]"
click at [1042, 226] on select "Region [GEOGRAPHIC_DATA] [GEOGRAPHIC_DATA] [GEOGRAPHIC_DATA] [GEOGRAPHIC_DATA] …" at bounding box center [1084, 247] width 84 height 42
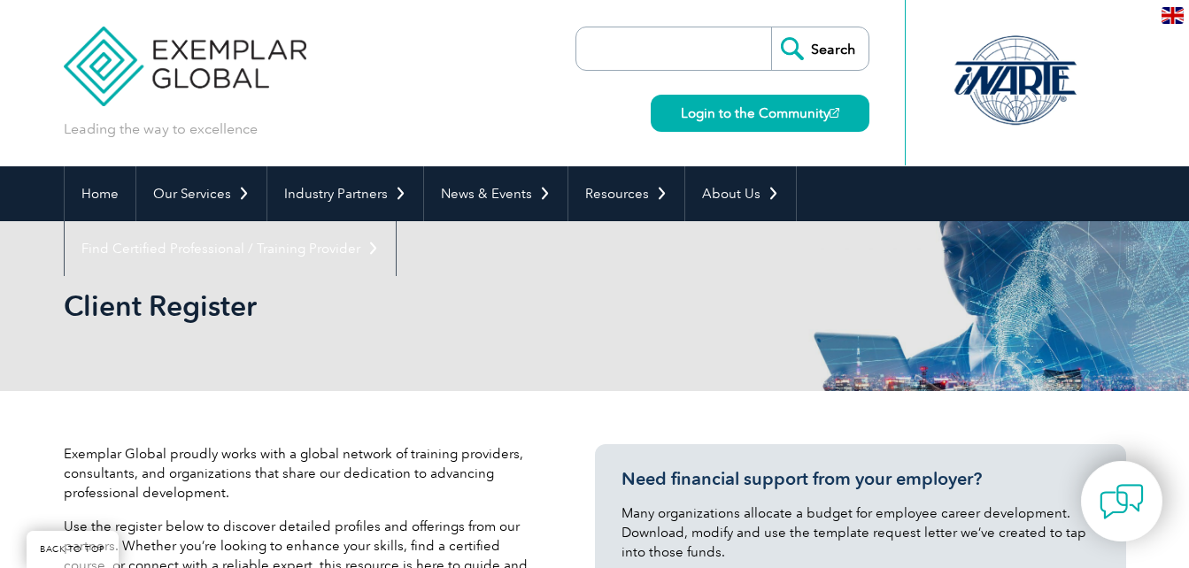
select select "[GEOGRAPHIC_DATA]"
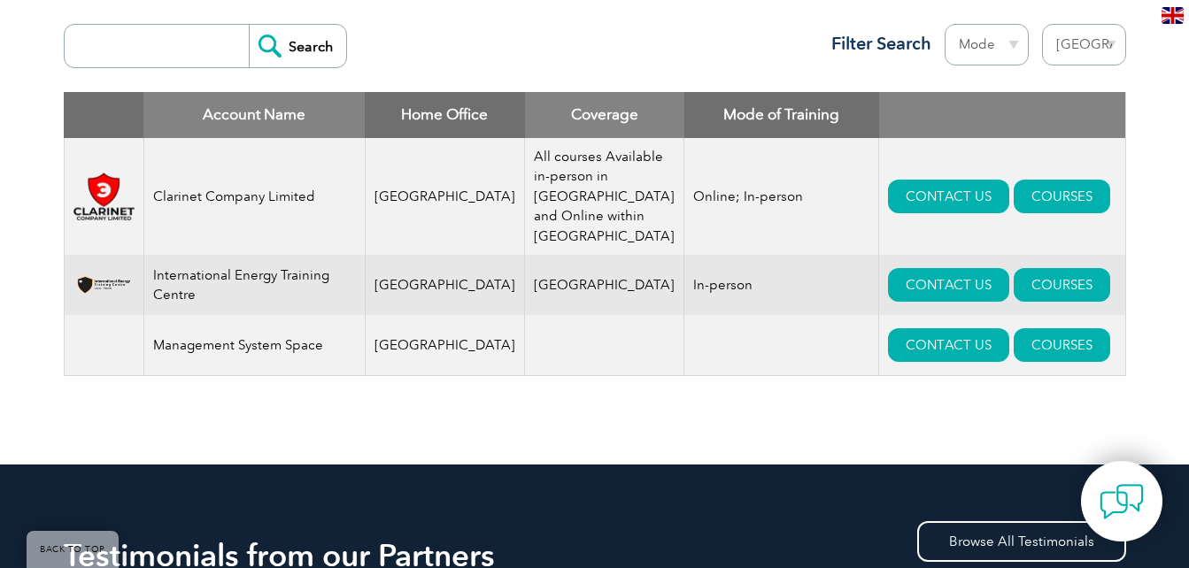
scroll to position [687, 0]
